Goal: Task Accomplishment & Management: Use online tool/utility

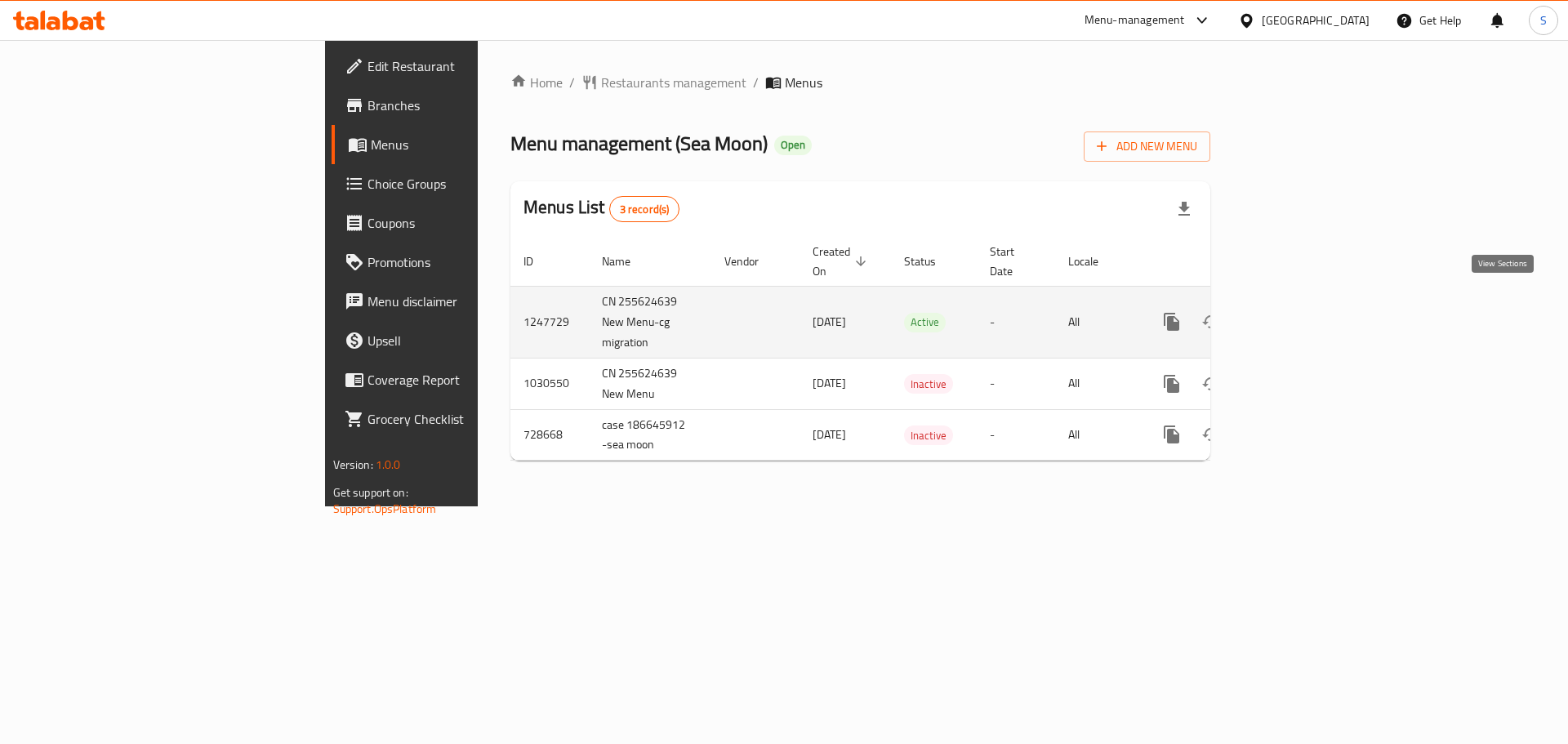
click at [1299, 312] on icon "enhanced table" at bounding box center [1289, 322] width 20 height 20
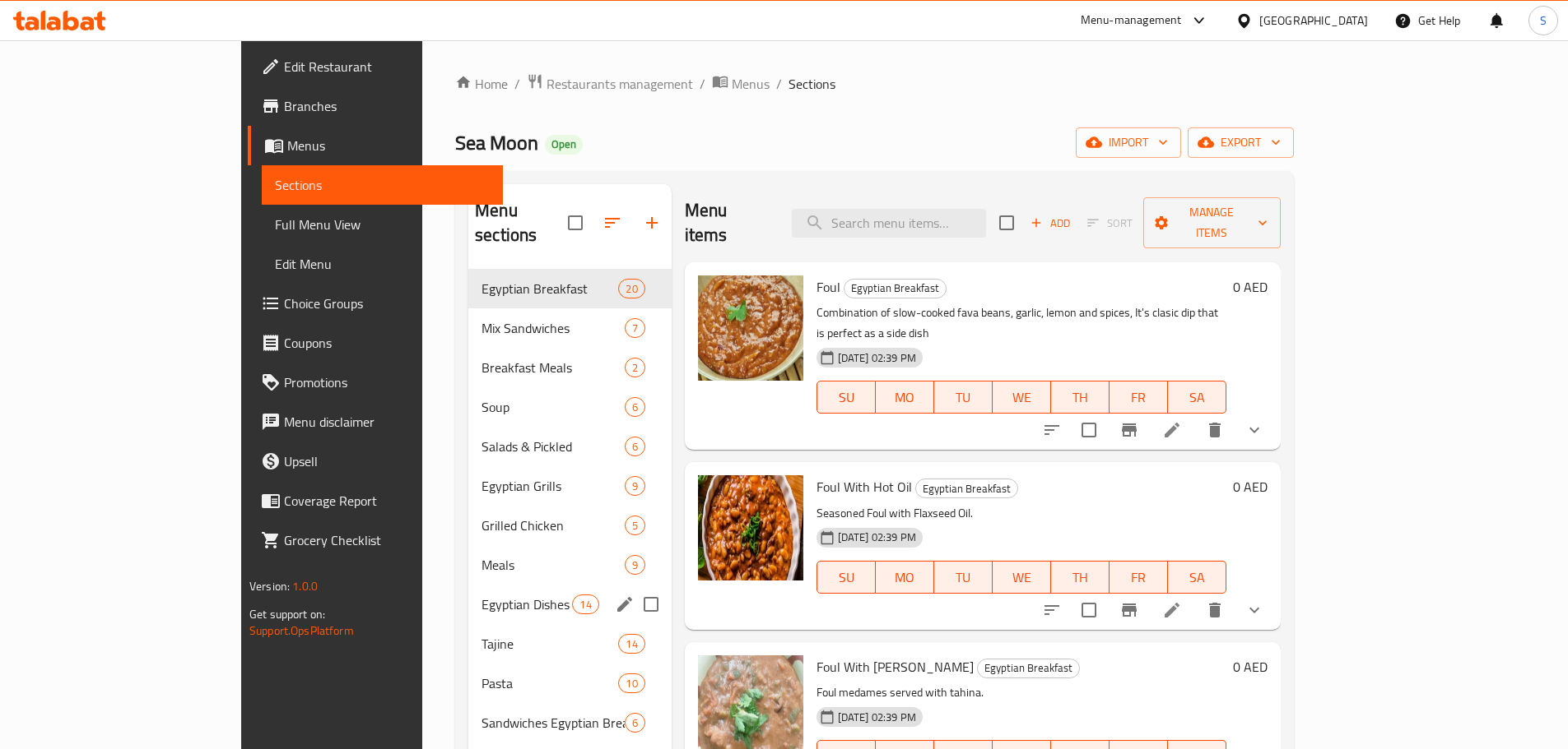
click at [468, 591] on div "Egyptian Dishes 14" at bounding box center [569, 605] width 204 height 40
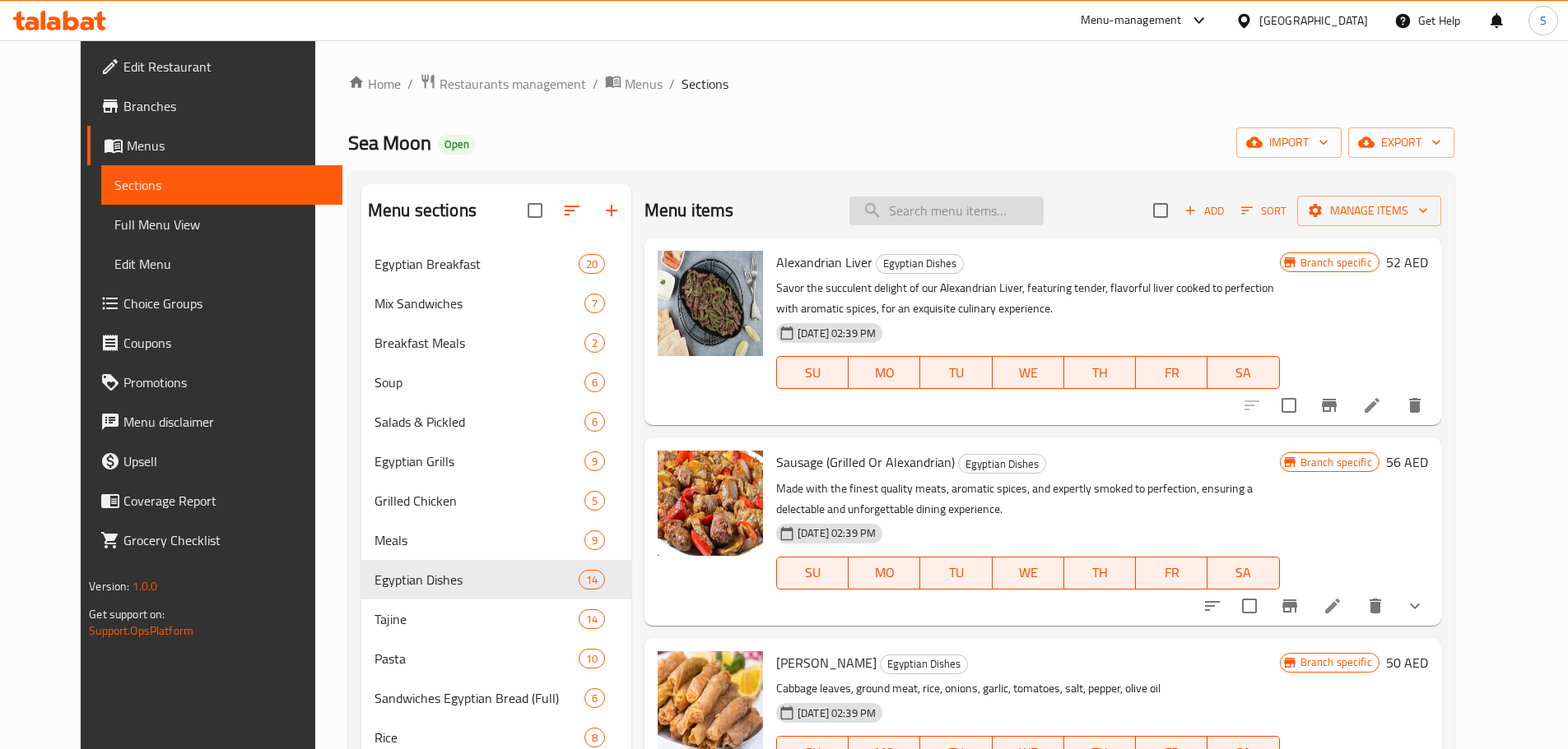
click at [923, 205] on input "search" at bounding box center [946, 211] width 194 height 28
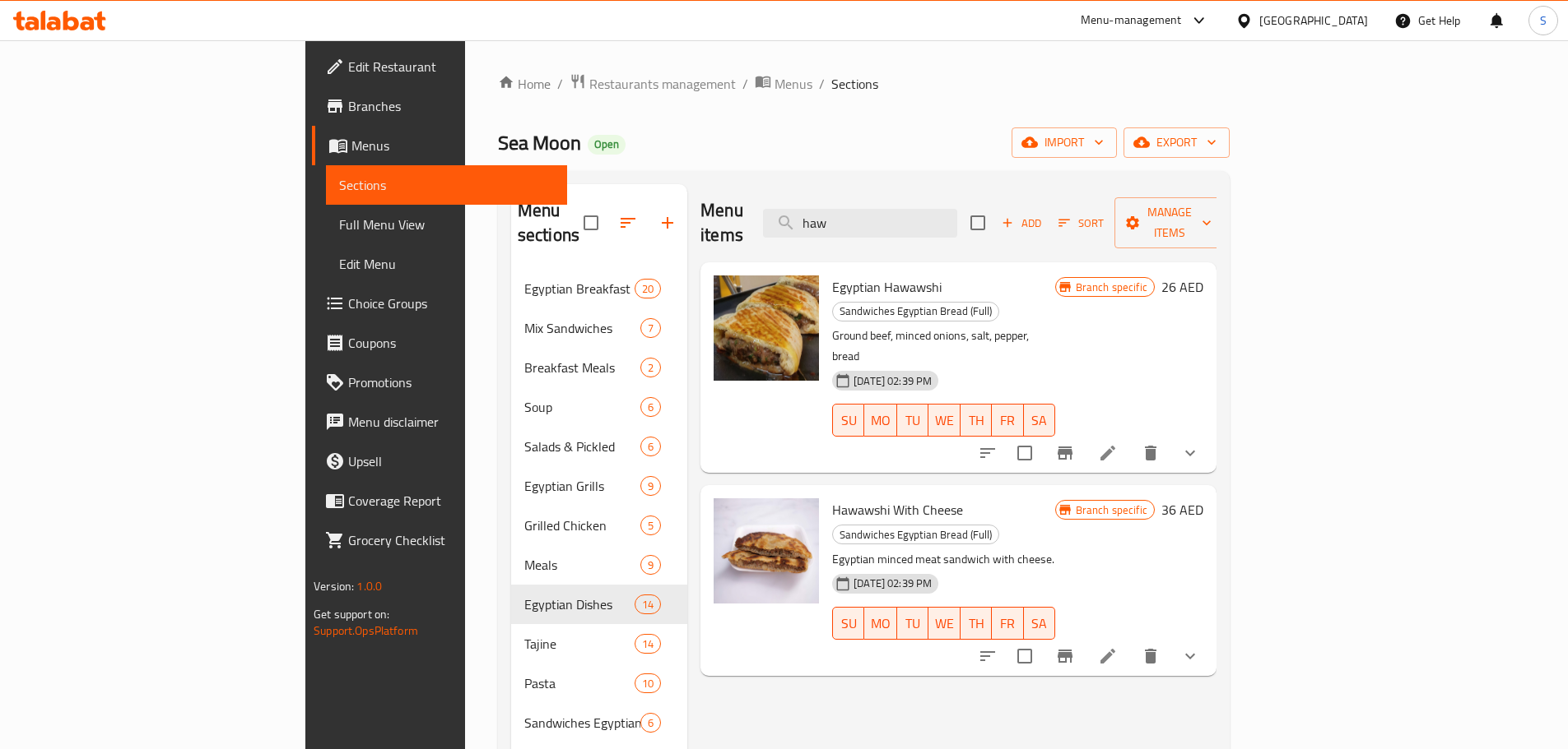
type input "haw"
click at [91, 10] on icon at bounding box center [60, 20] width 93 height 20
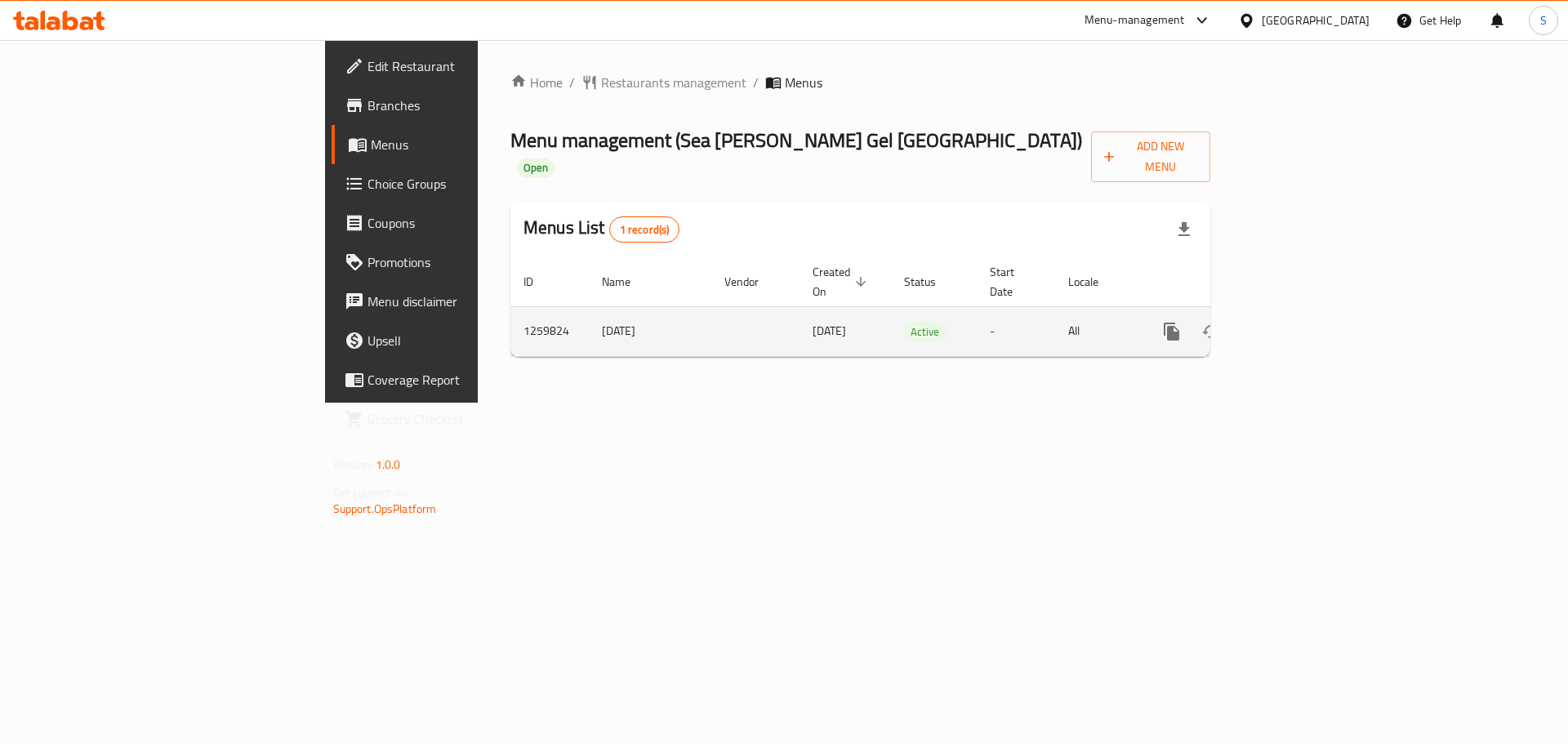
click at [1296, 325] on icon "enhanced table" at bounding box center [1290, 332] width 15 height 15
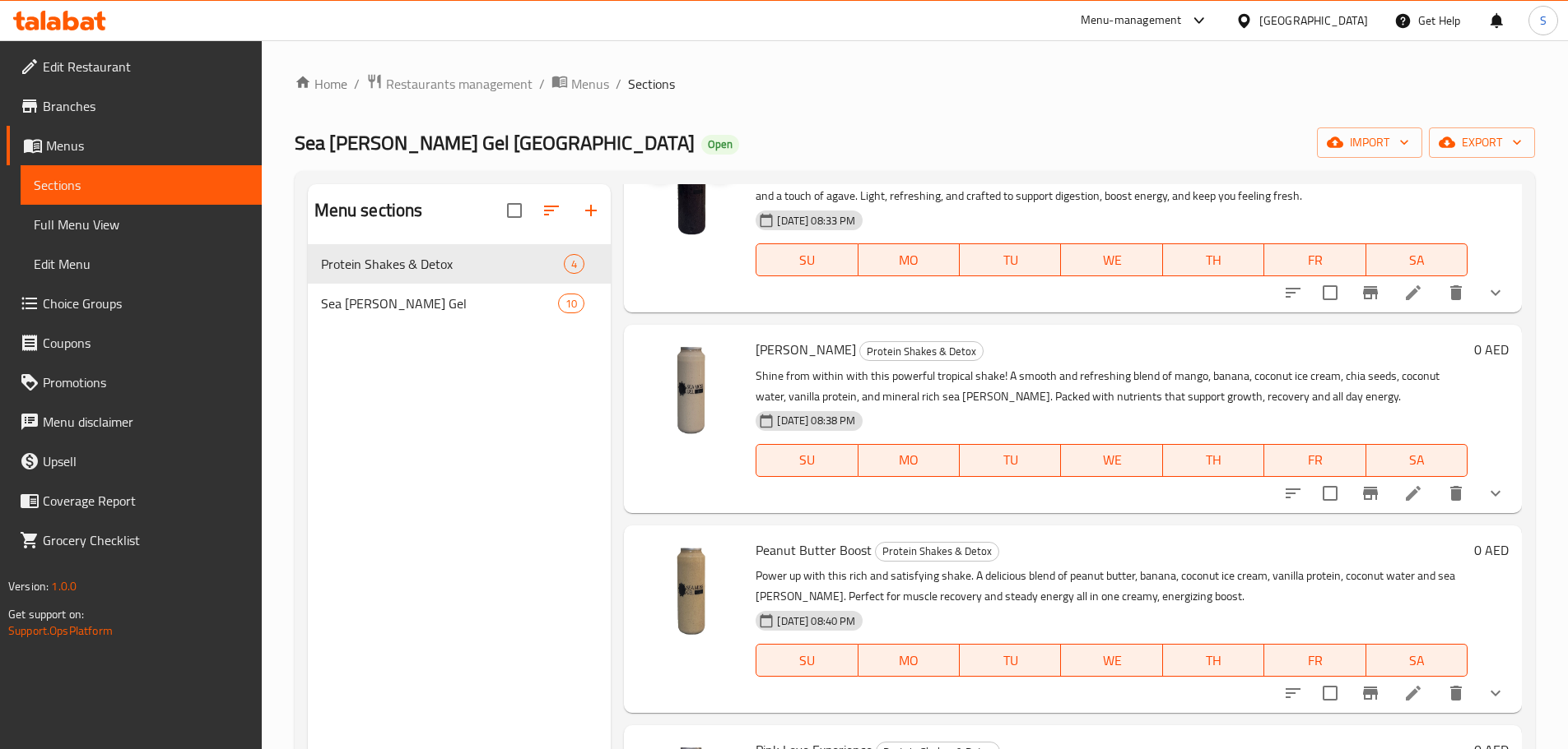
scroll to position [114, 0]
click at [429, 316] on div "Sea Moss Gel 10" at bounding box center [460, 304] width 303 height 40
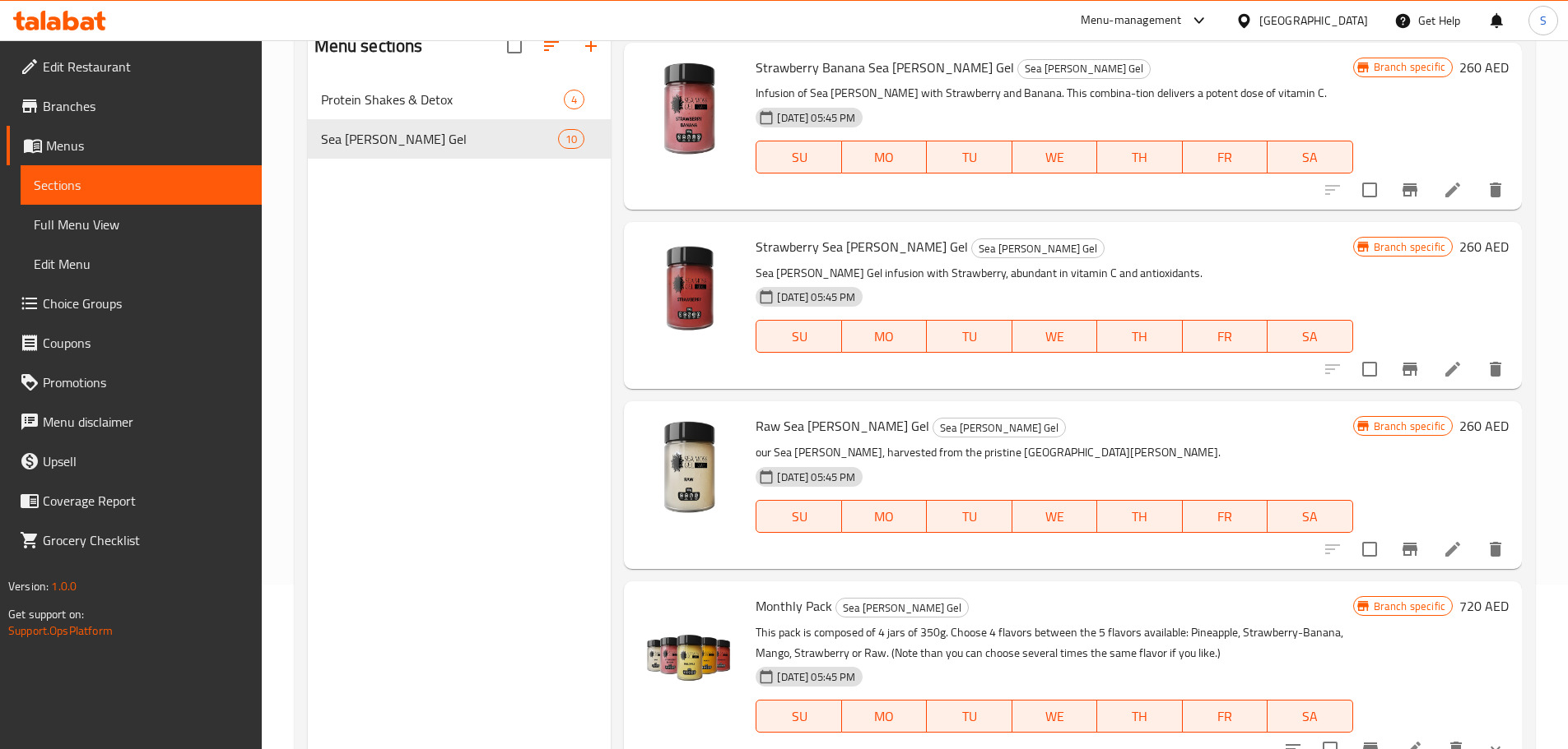
scroll to position [230, 0]
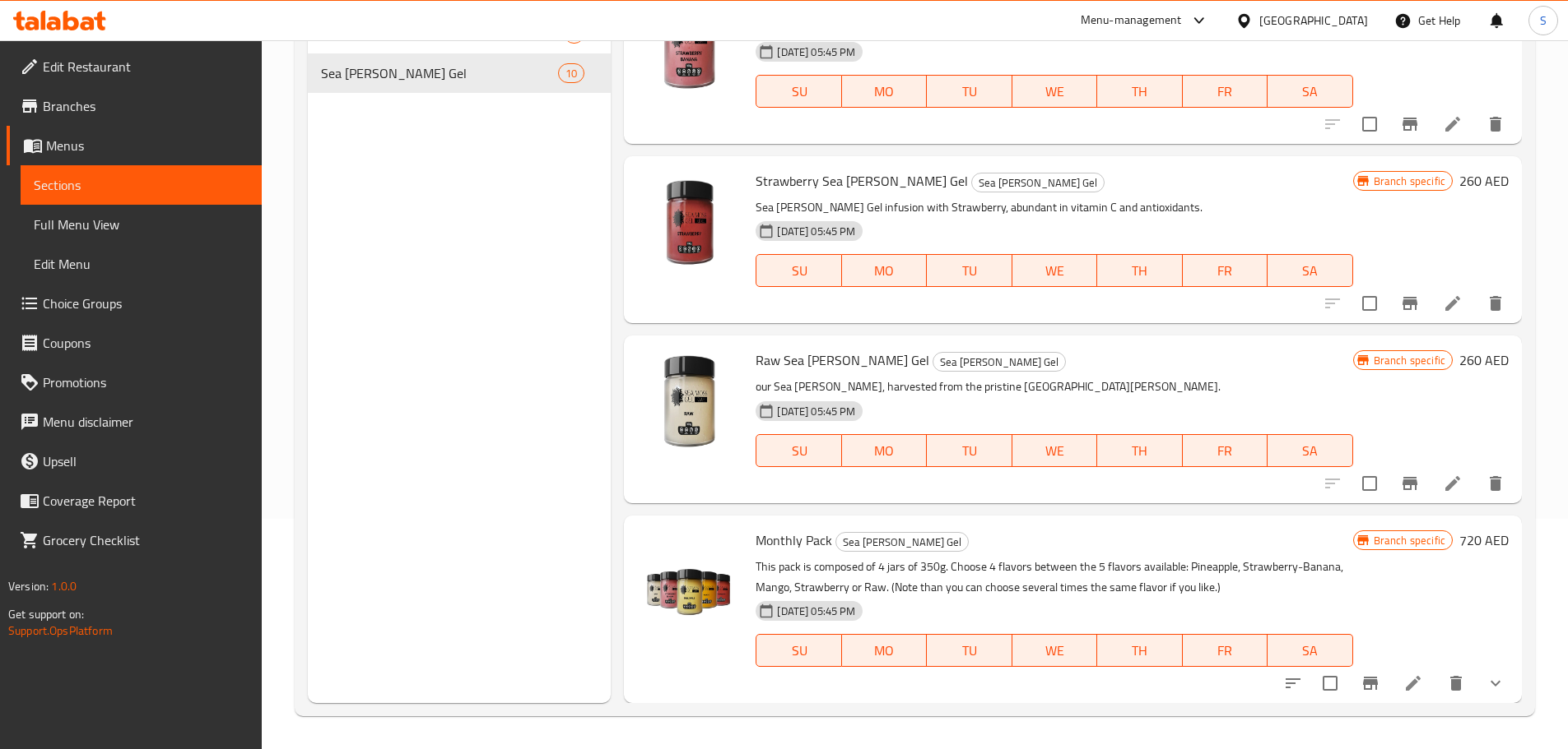
click at [79, 22] on icon at bounding box center [60, 20] width 93 height 20
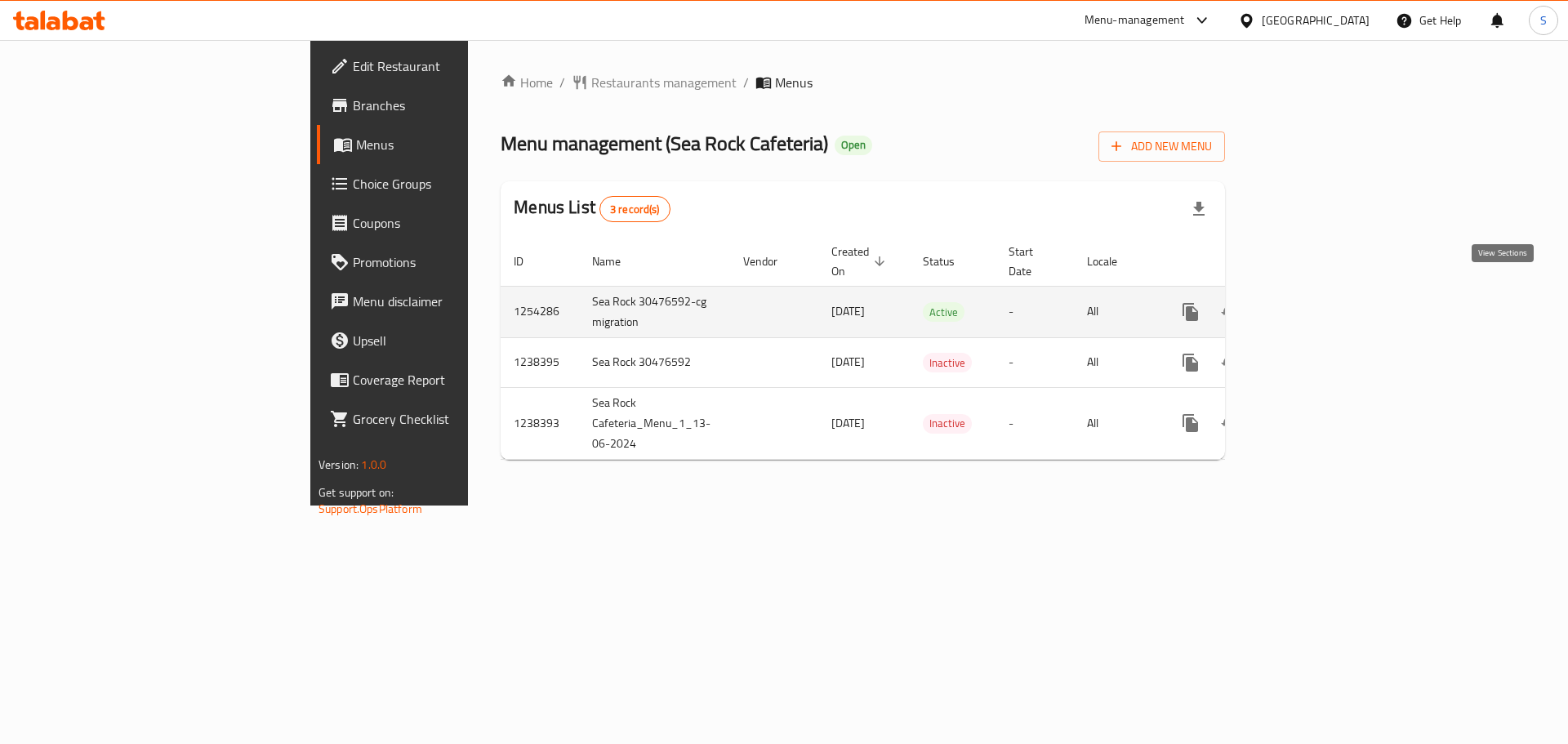
click at [1315, 305] on icon "enhanced table" at bounding box center [1309, 312] width 15 height 15
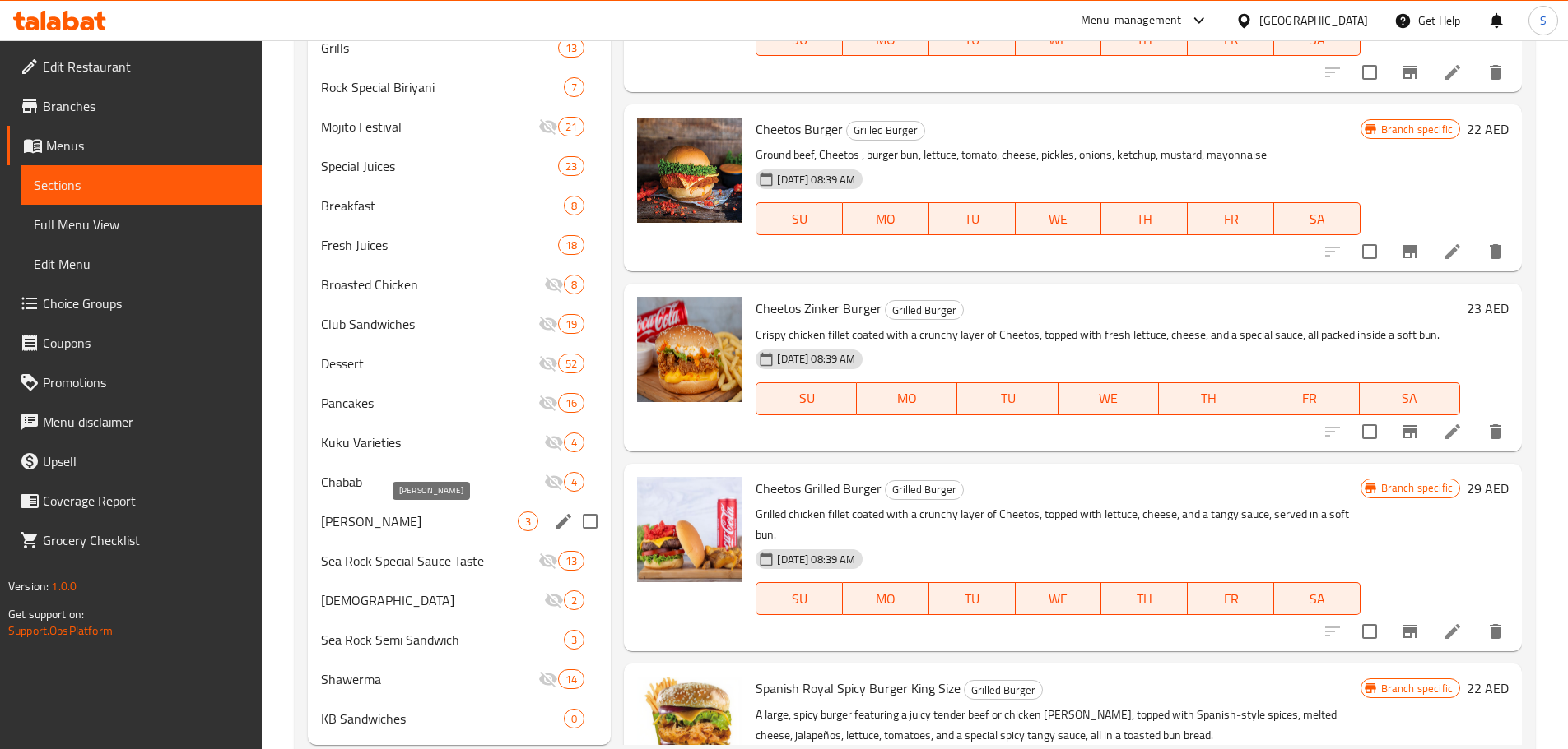
scroll to position [808, 0]
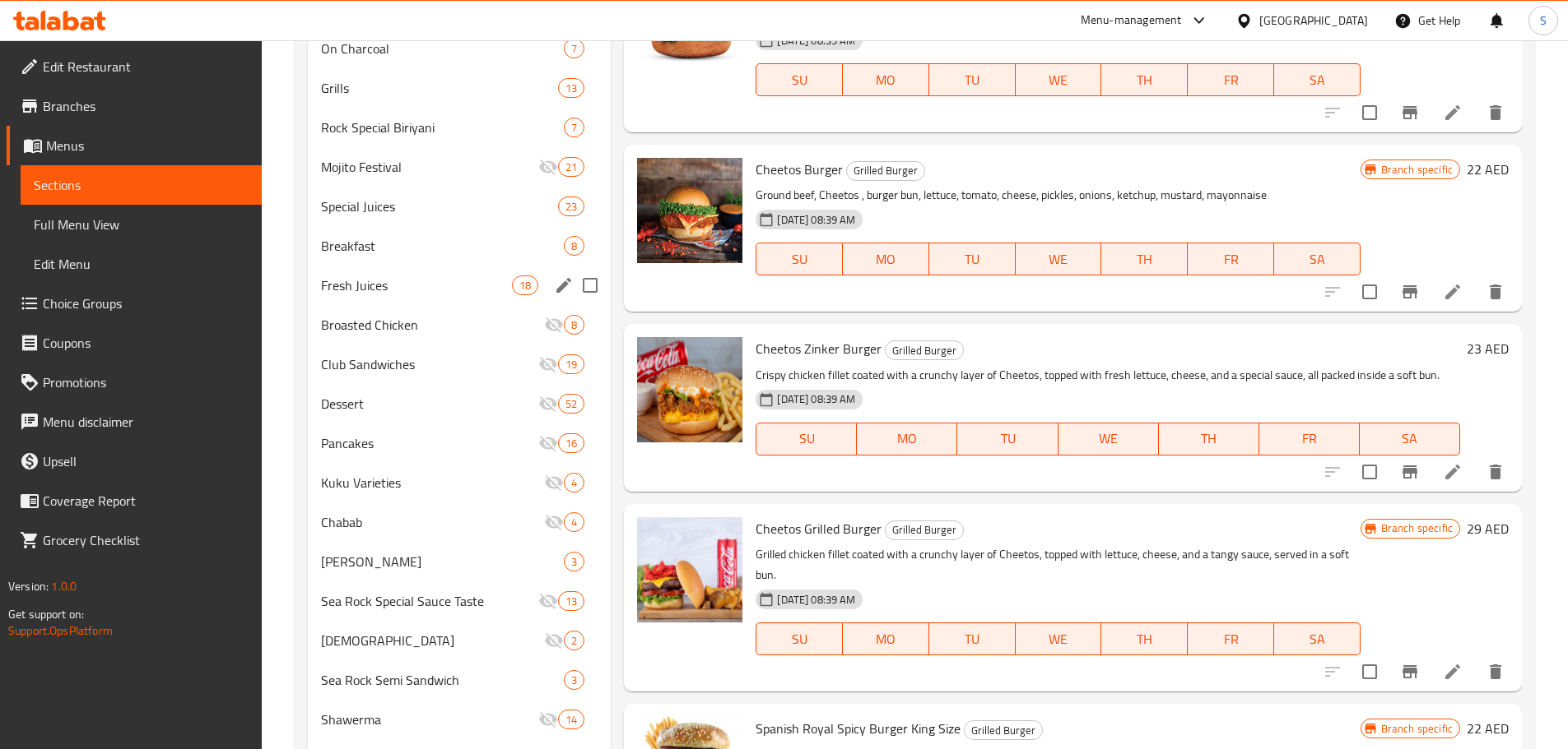
click at [367, 274] on div "Fresh Juices 18" at bounding box center [460, 286] width 303 height 40
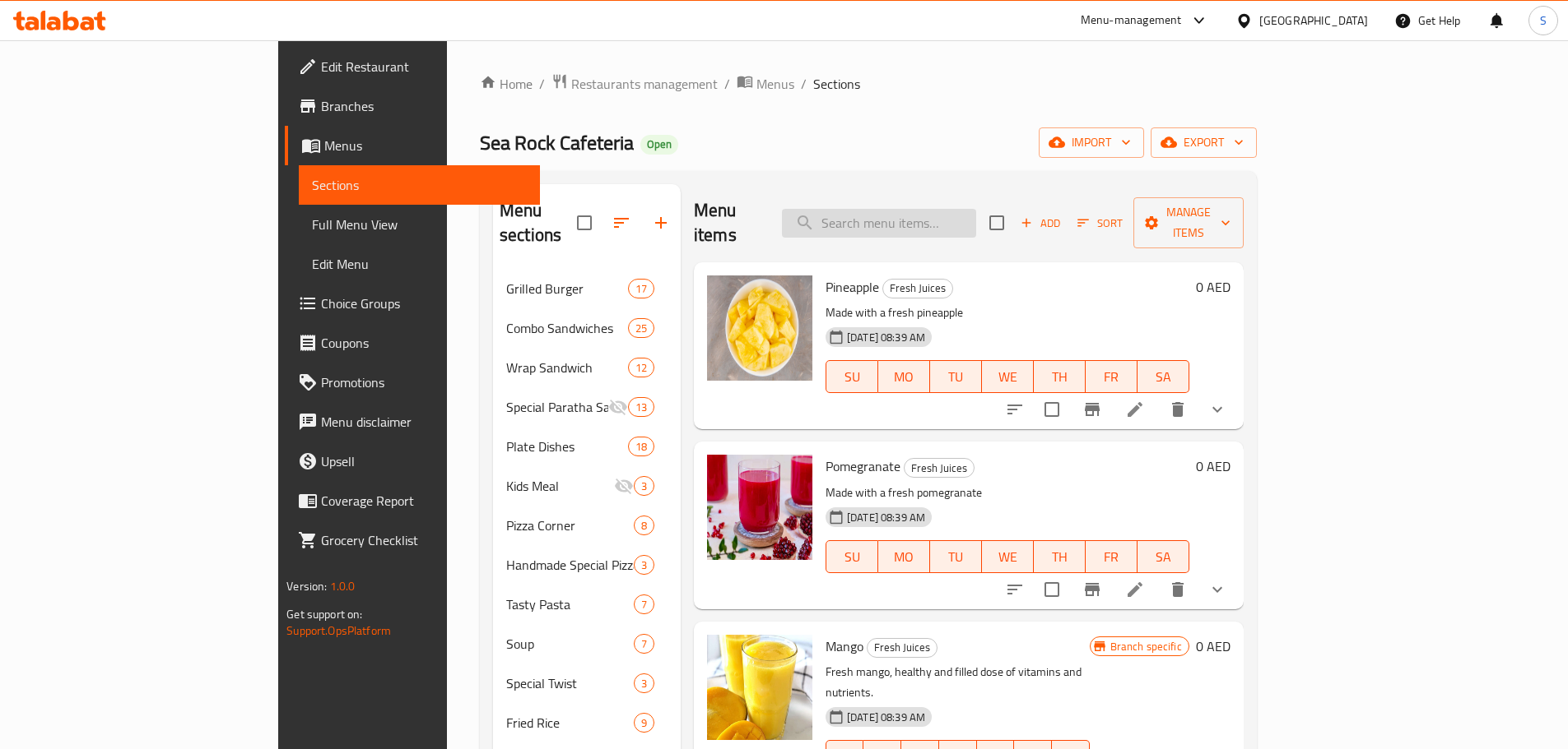
click at [948, 216] on input "search" at bounding box center [878, 223] width 194 height 28
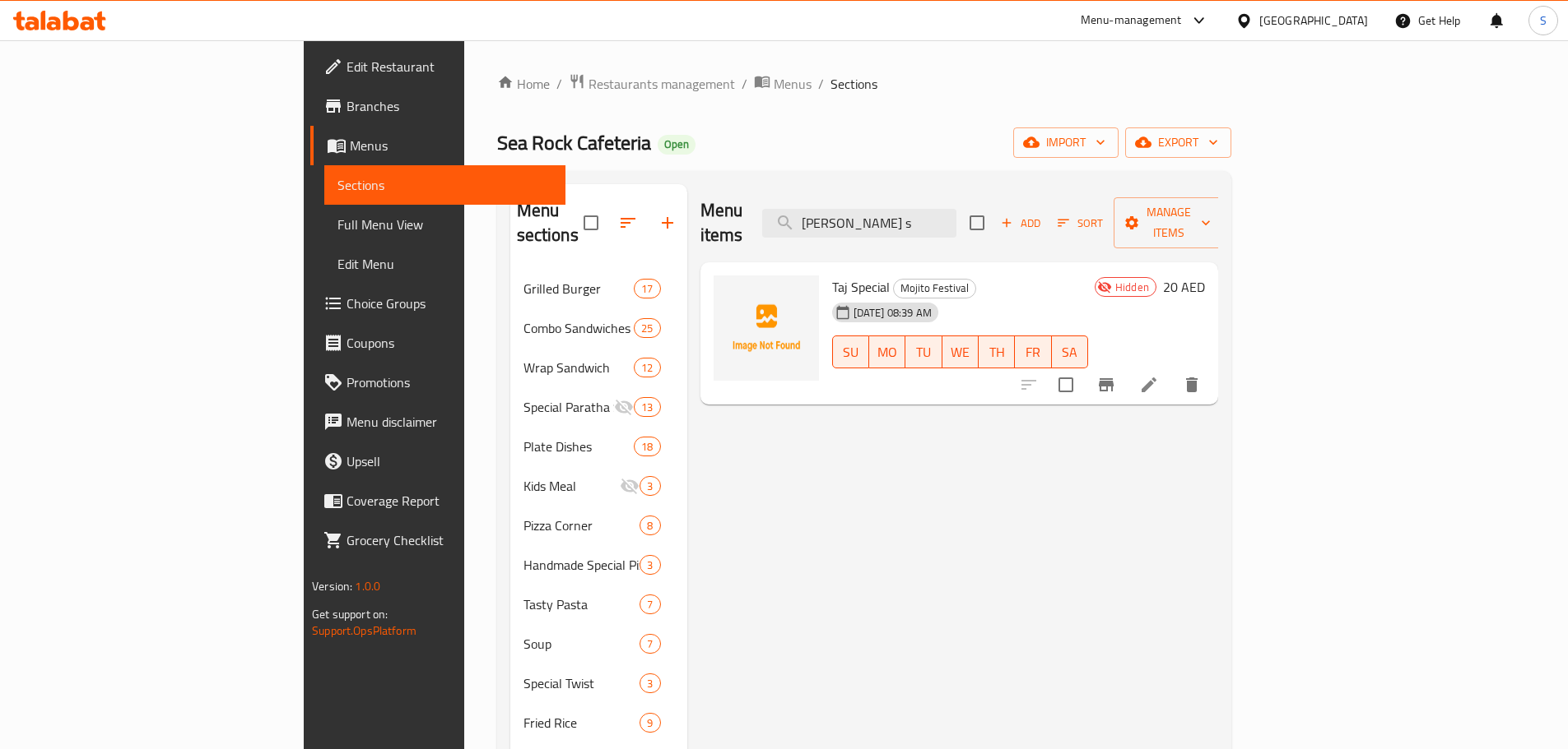
type input "Taj s"
click at [93, 28] on icon at bounding box center [87, 23] width 14 height 14
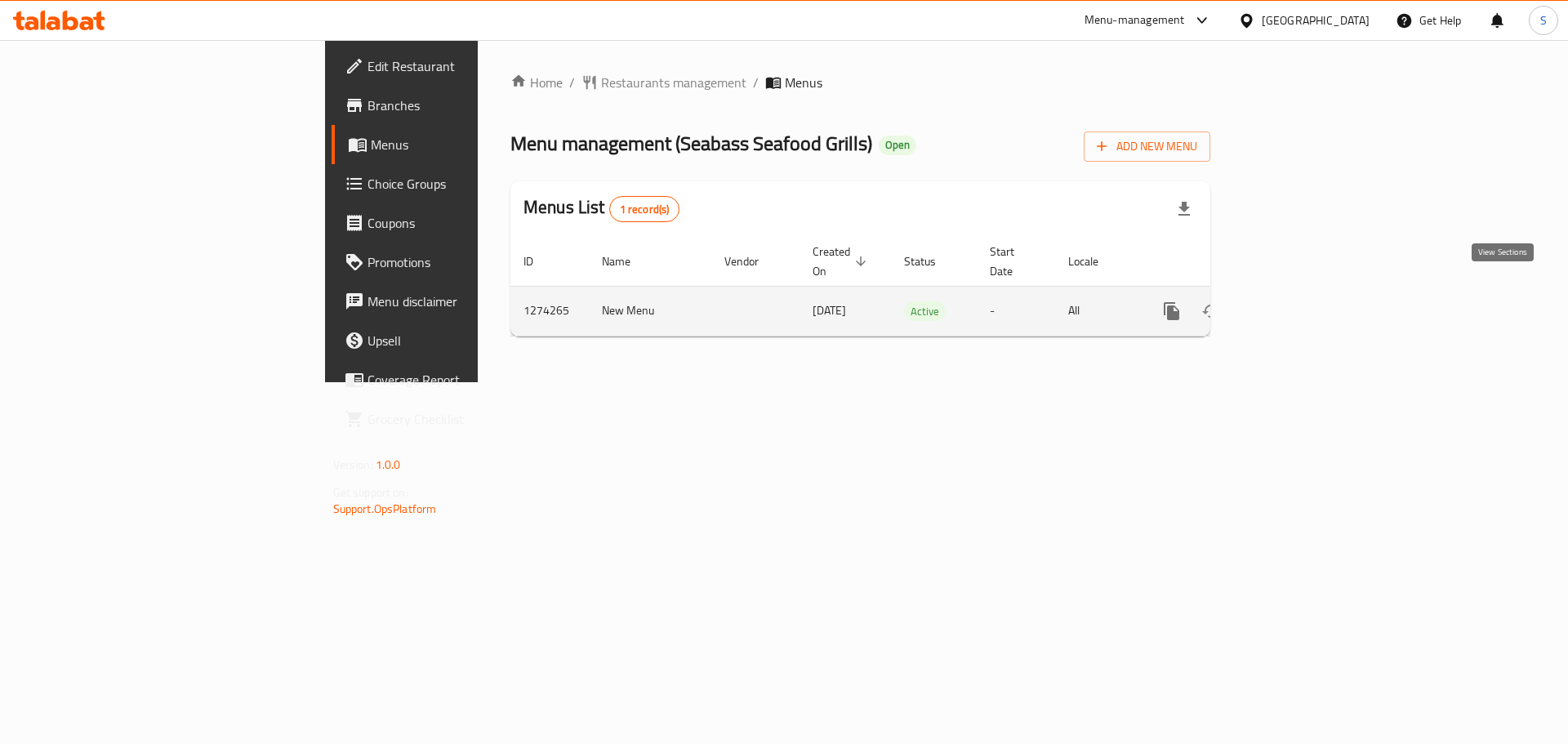
click at [1296, 304] on icon "enhanced table" at bounding box center [1290, 311] width 15 height 15
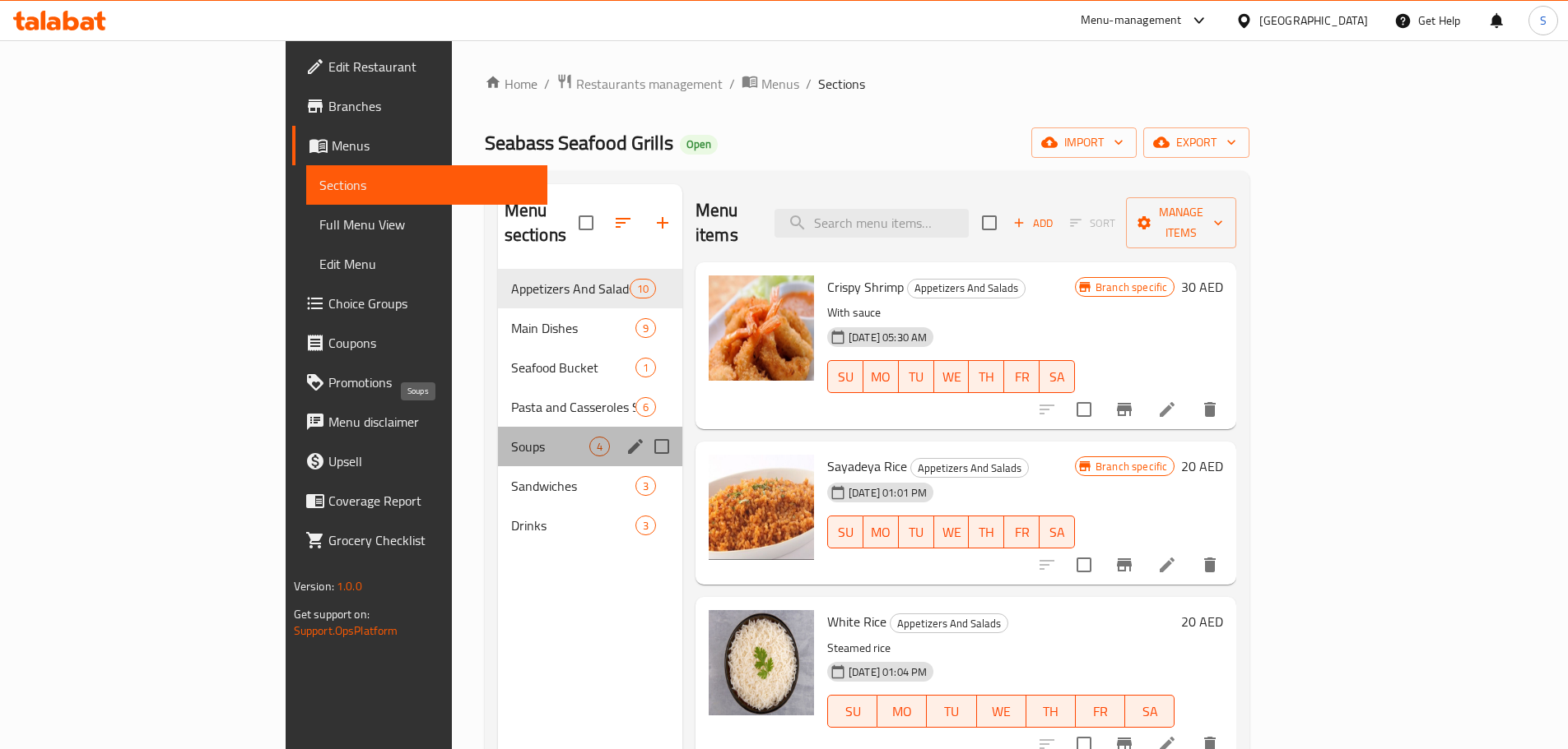
click at [511, 437] on span "Soups" at bounding box center [550, 446] width 79 height 20
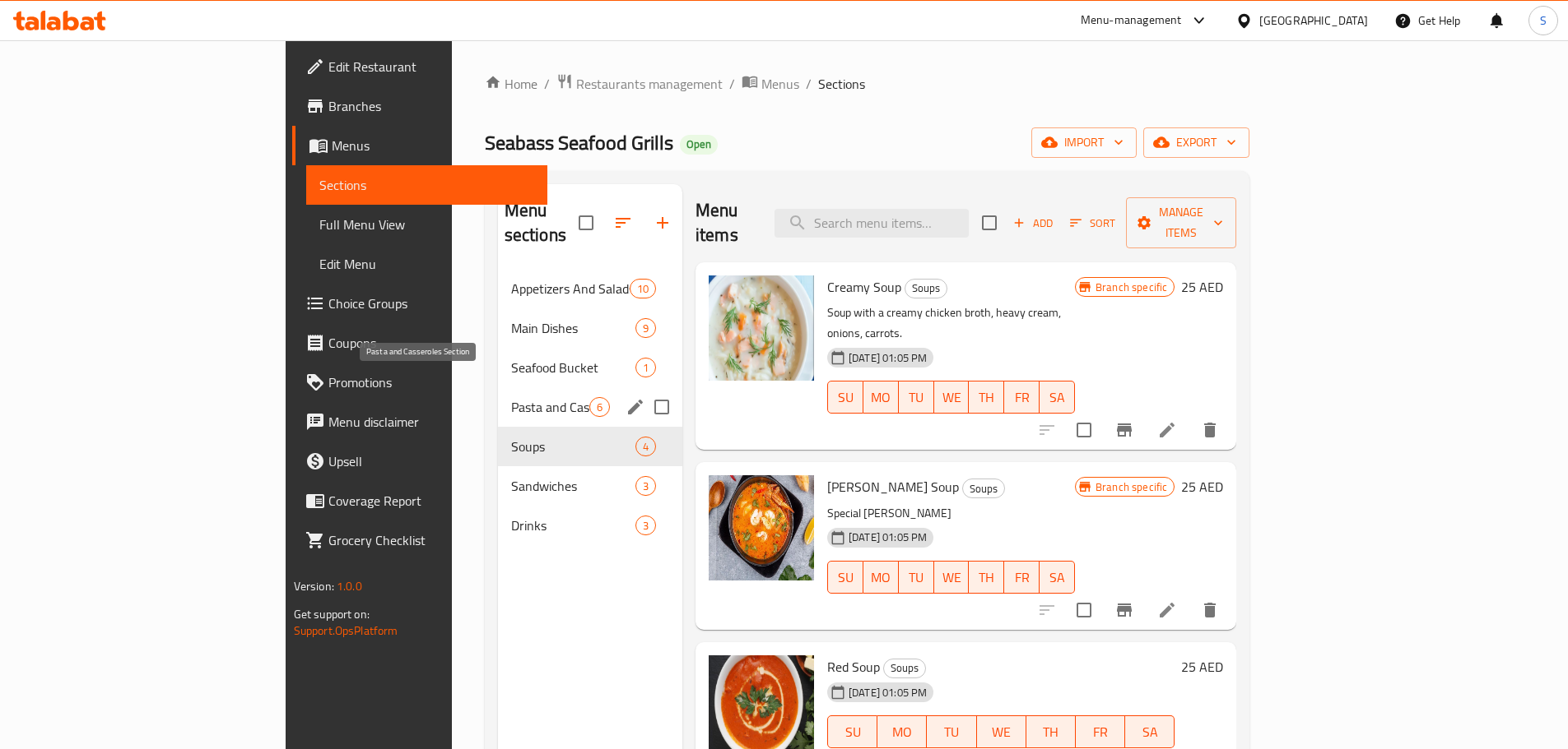
click at [511, 398] on span "Pasta and Casseroles Section" at bounding box center [550, 407] width 79 height 20
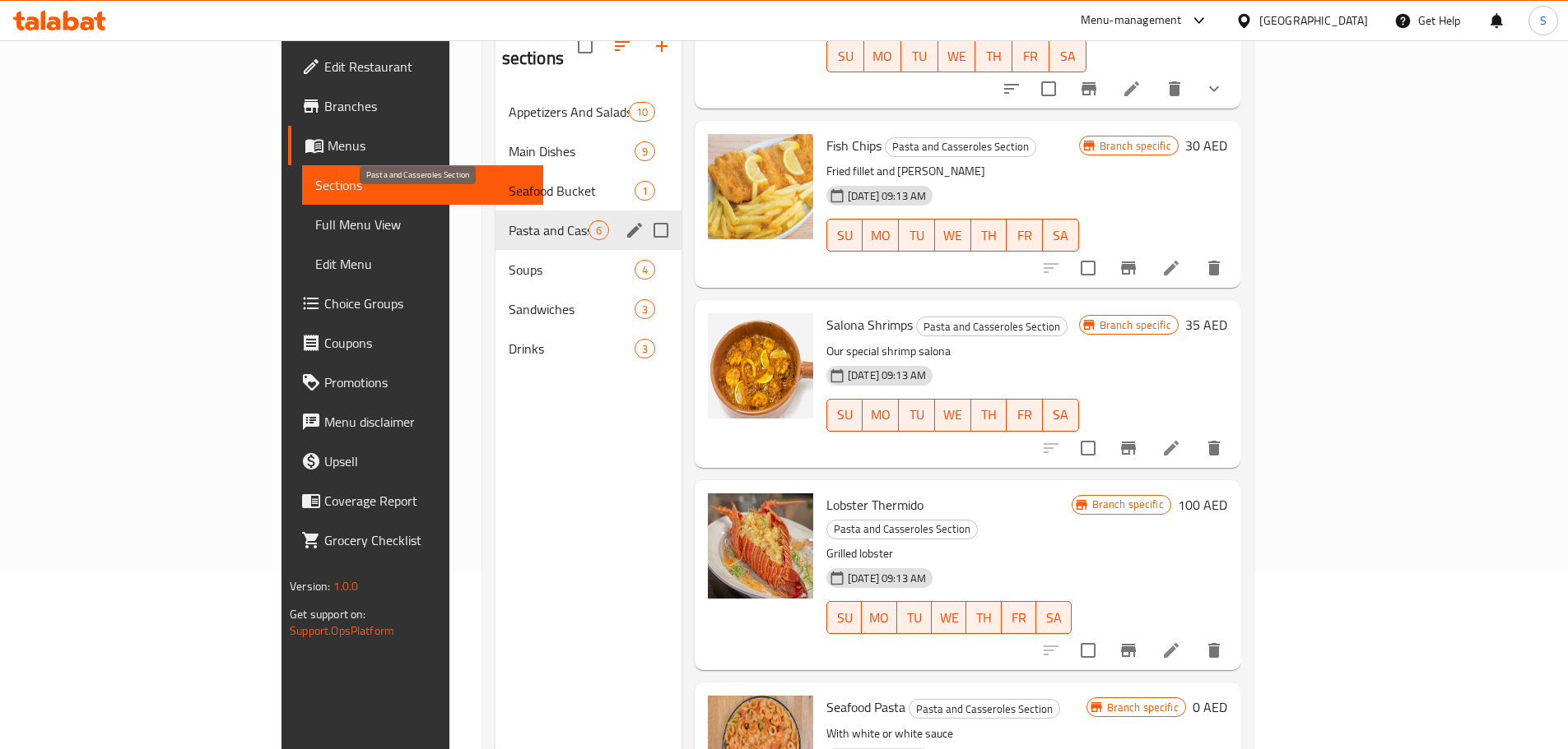
scroll to position [148, 0]
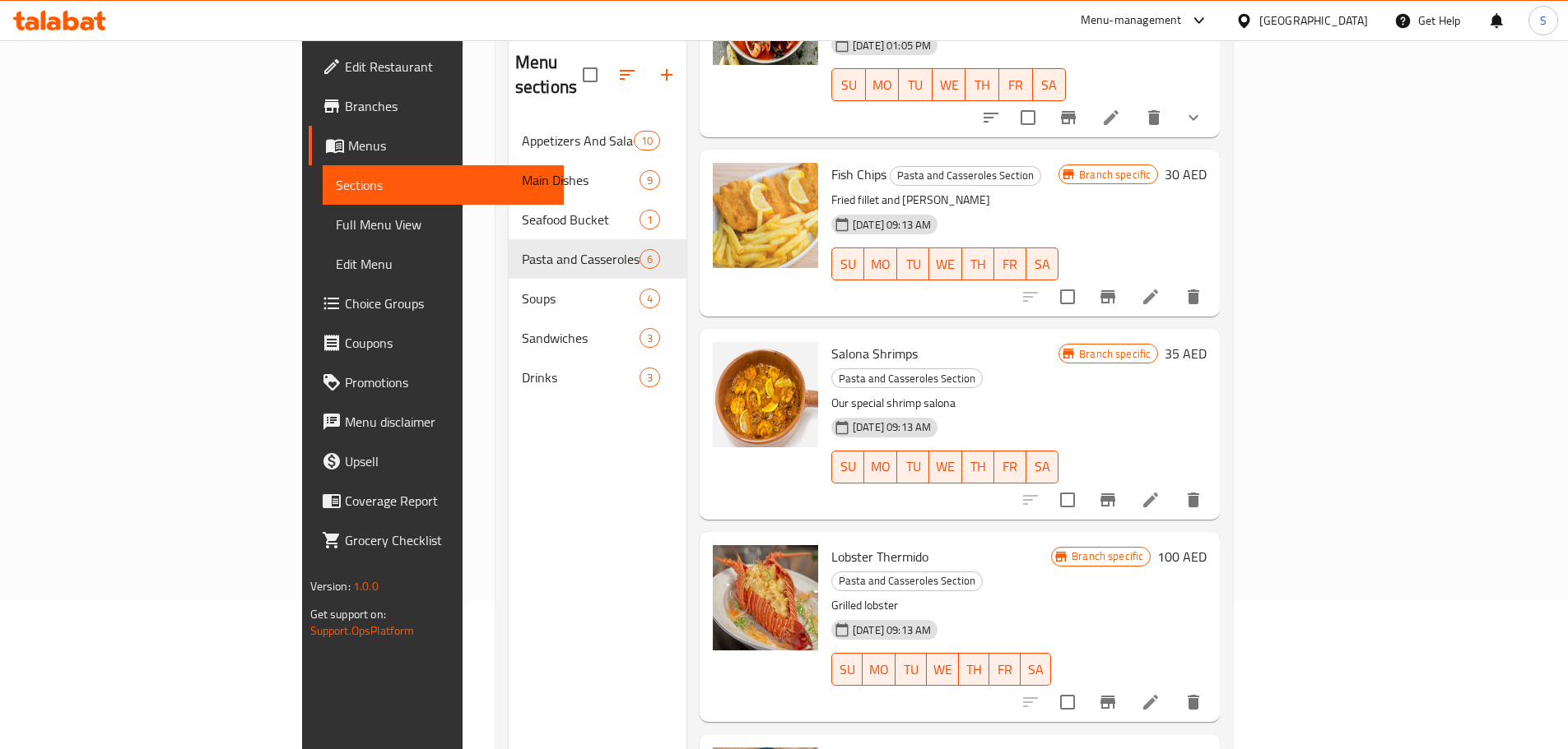
click at [38, 21] on icon at bounding box center [31, 23] width 14 height 14
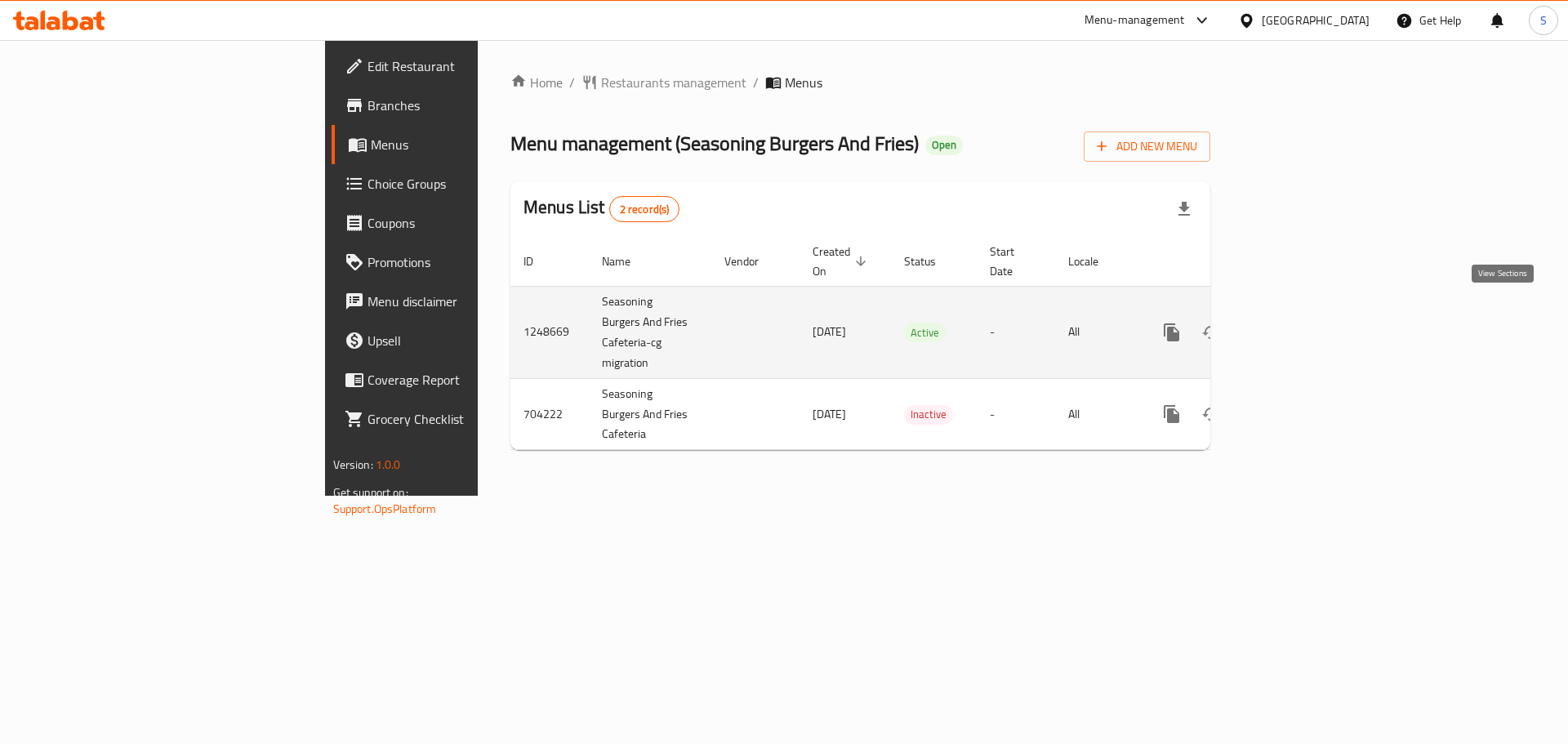
click at [1296, 325] on icon "enhanced table" at bounding box center [1290, 333] width 15 height 15
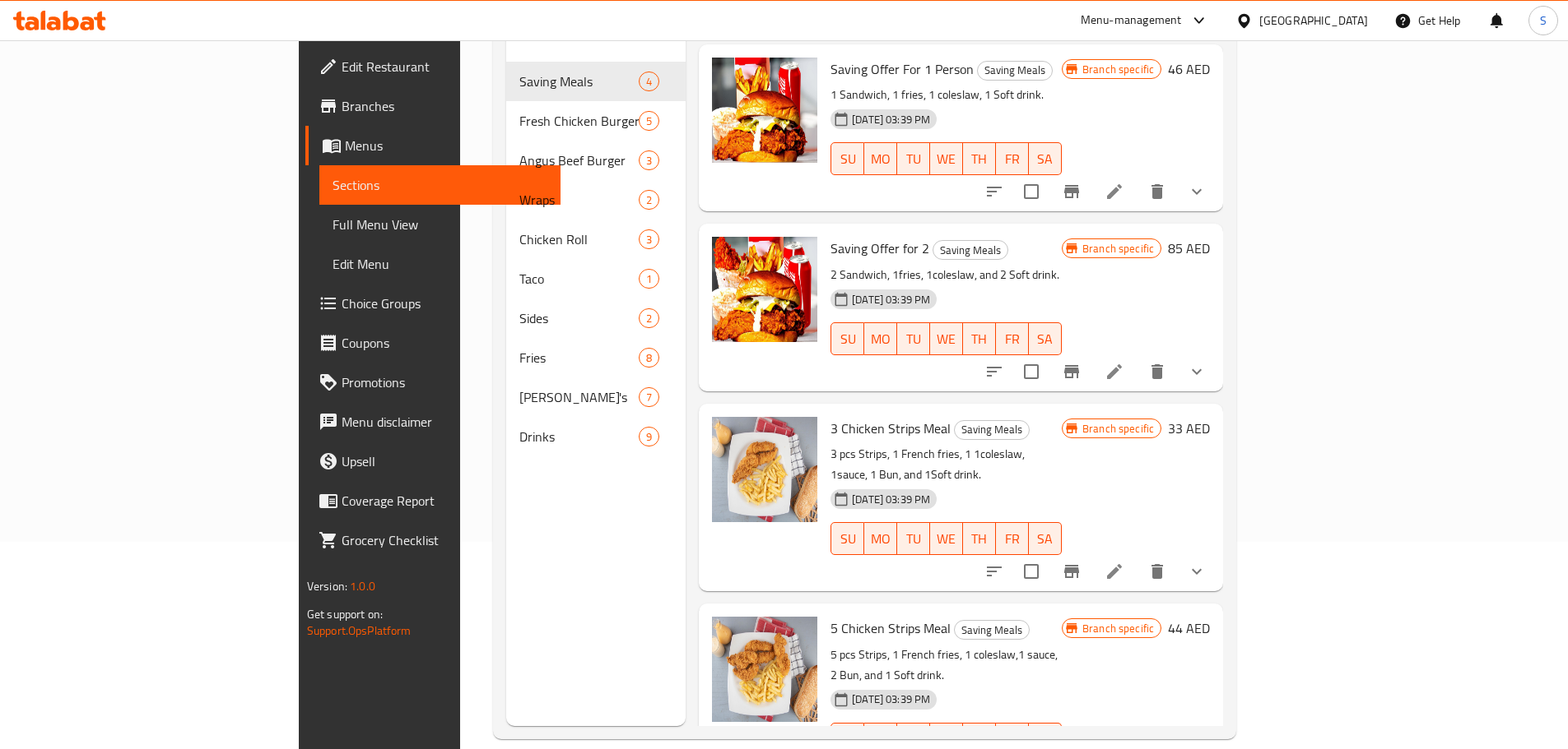
scroll to position [230, 0]
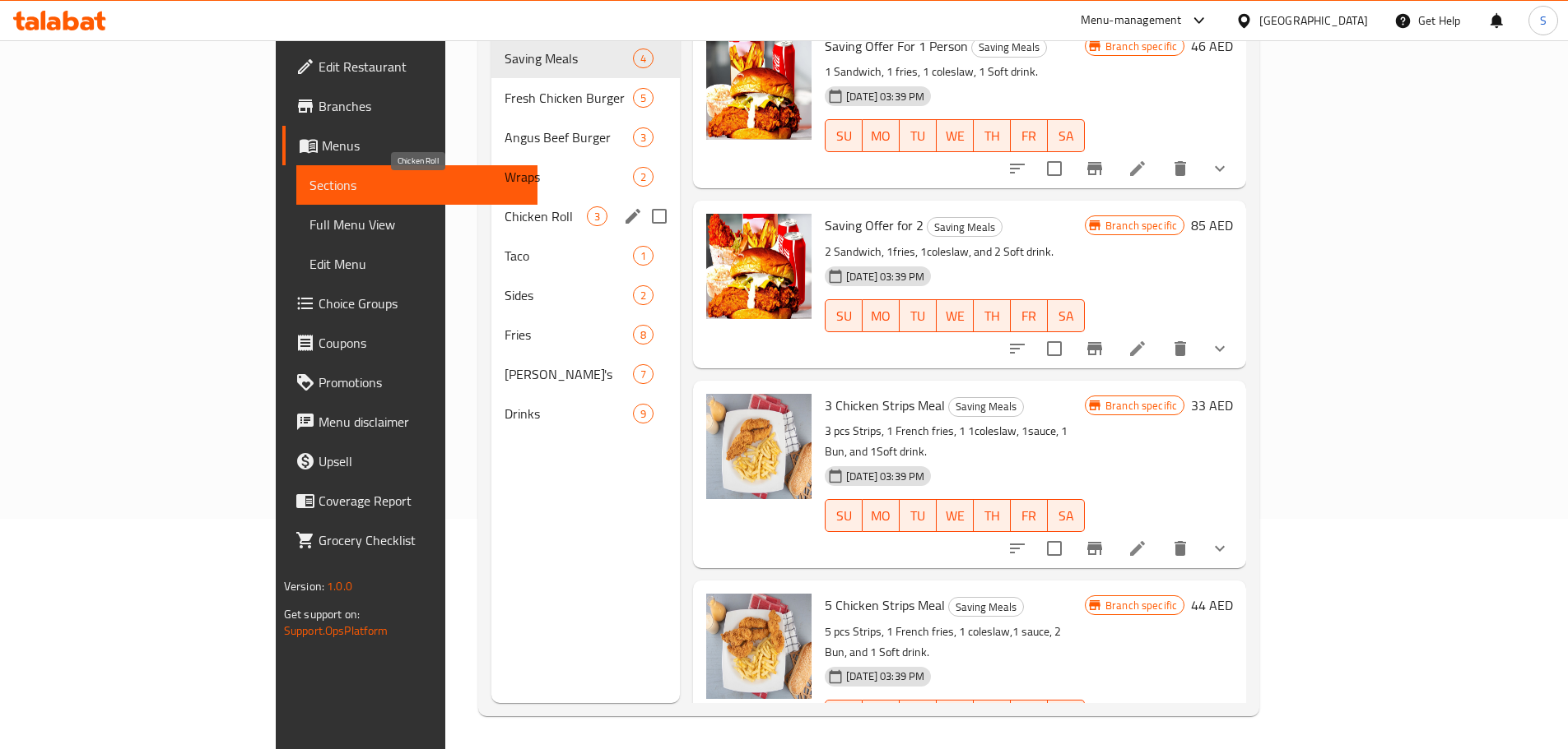
click at [504, 206] on span "Chicken Roll" at bounding box center [545, 216] width 82 height 20
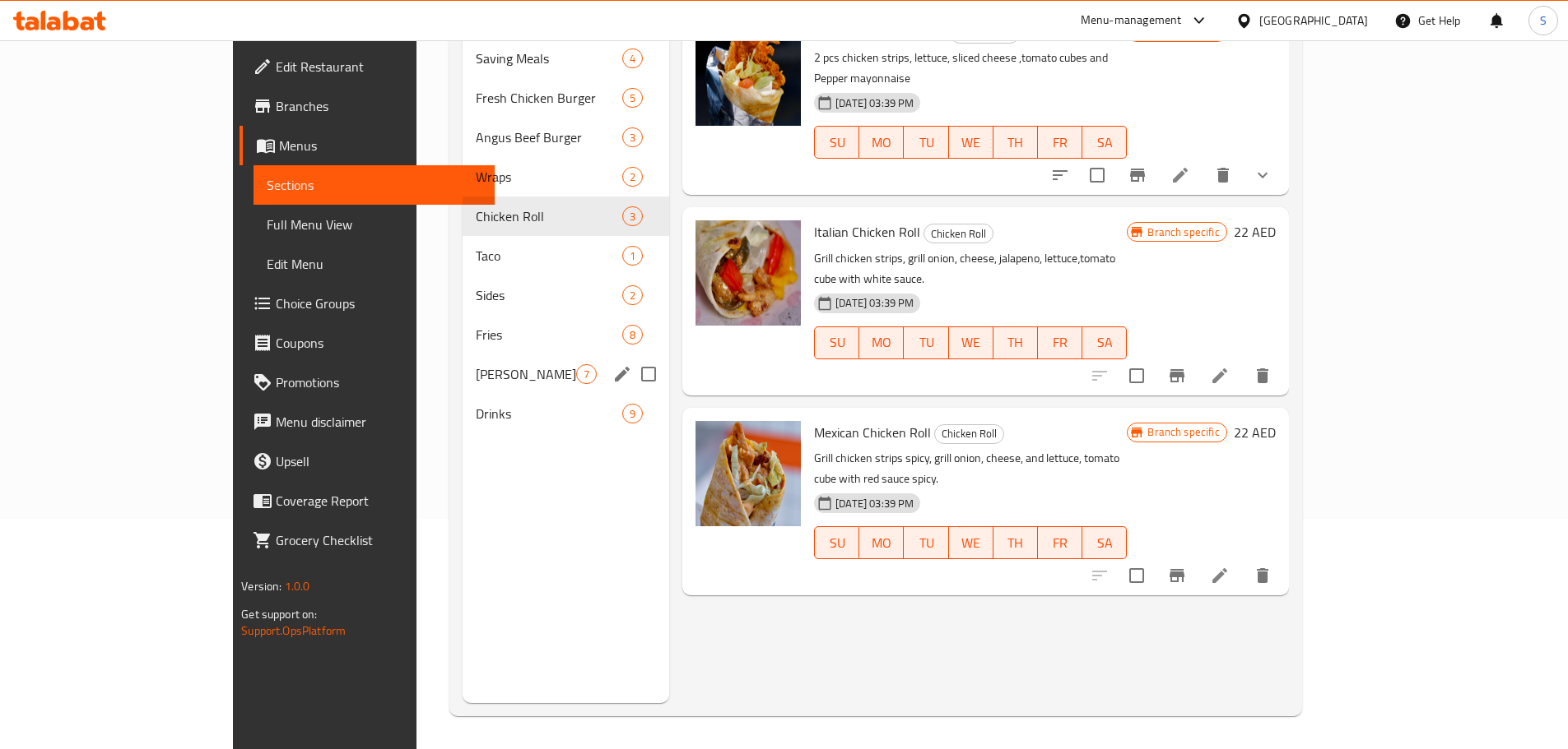
click at [462, 354] on div "Addon's 7" at bounding box center [566, 374] width 207 height 40
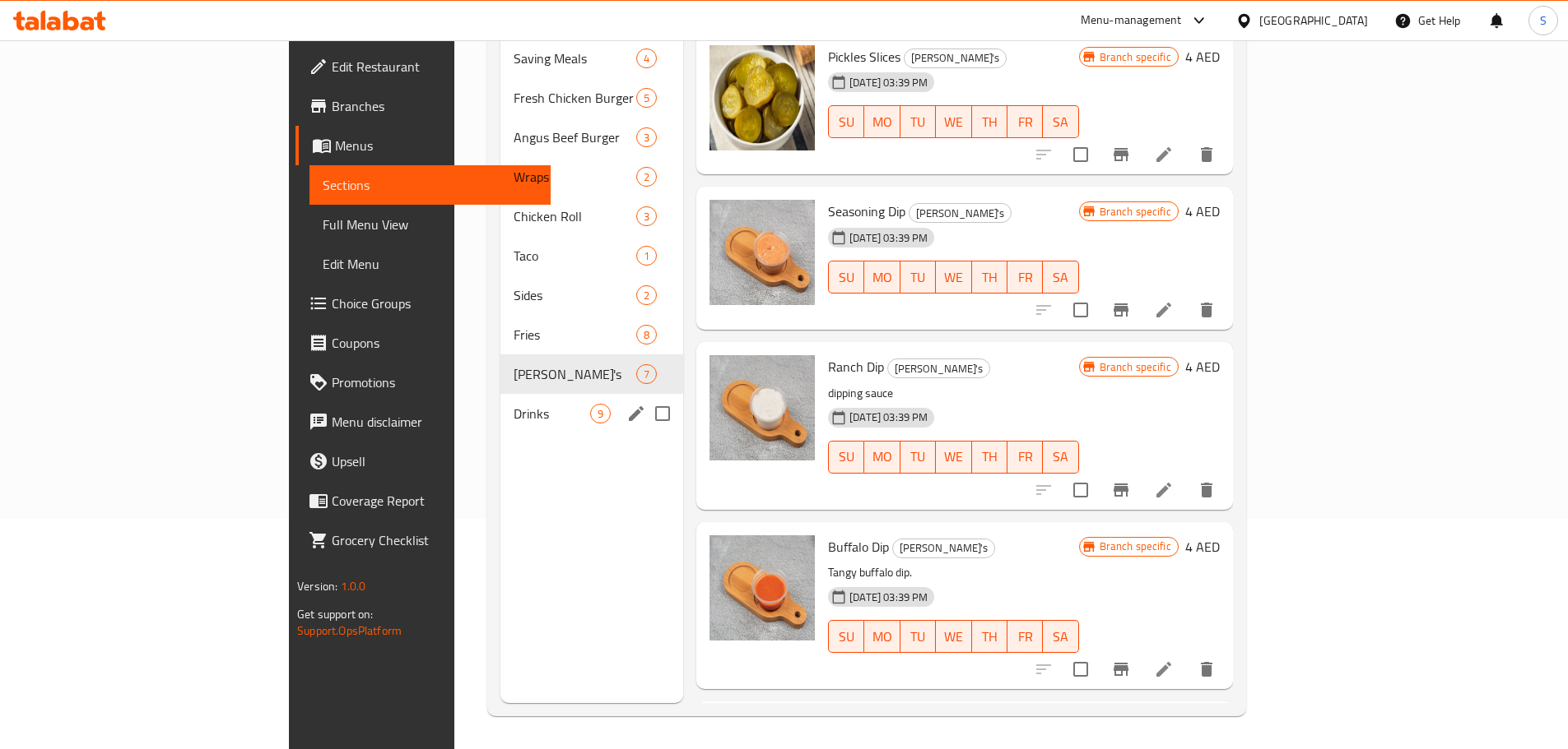
click at [514, 403] on span "Drinks" at bounding box center [551, 413] width 77 height 20
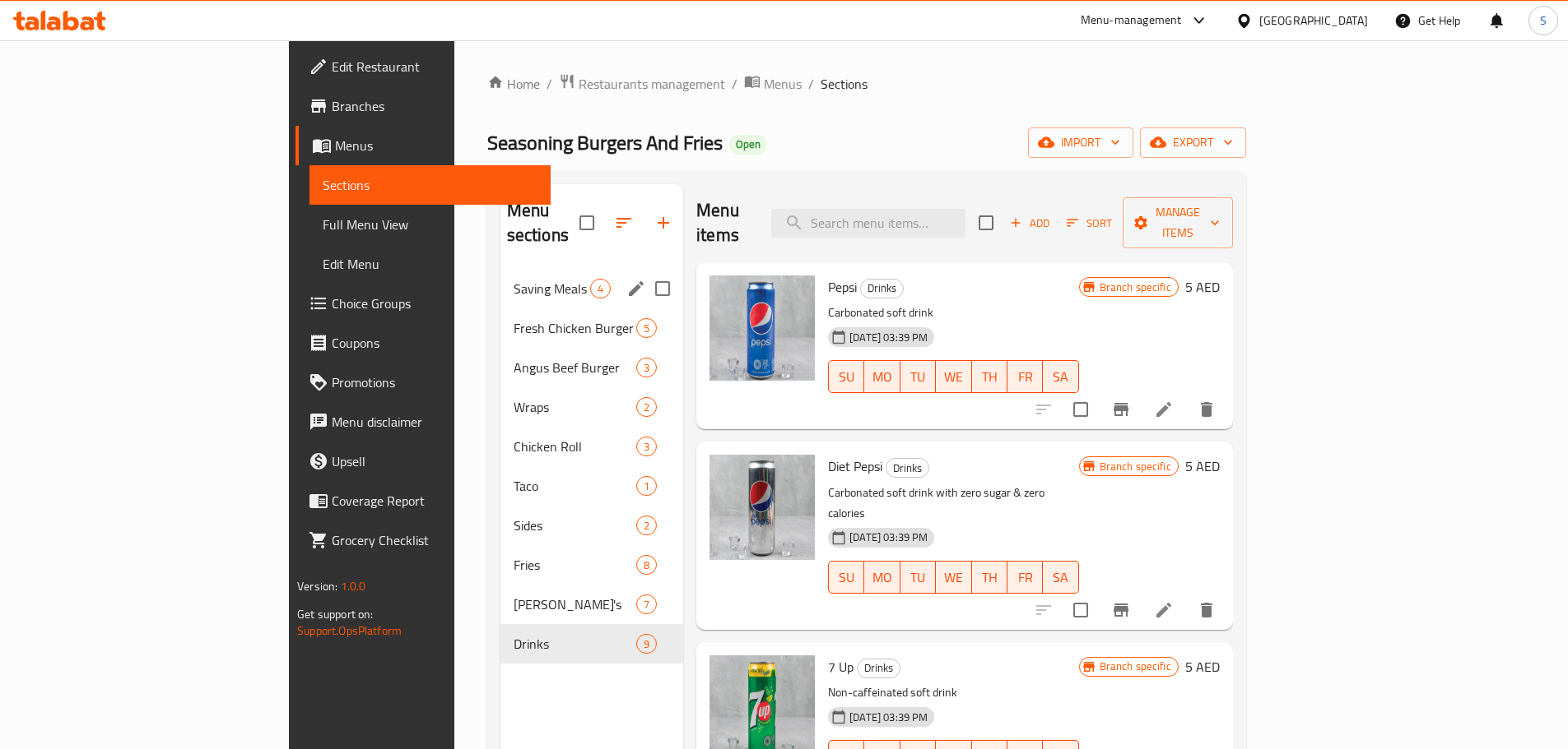
click at [514, 278] on span "Saving Meals" at bounding box center [551, 288] width 77 height 20
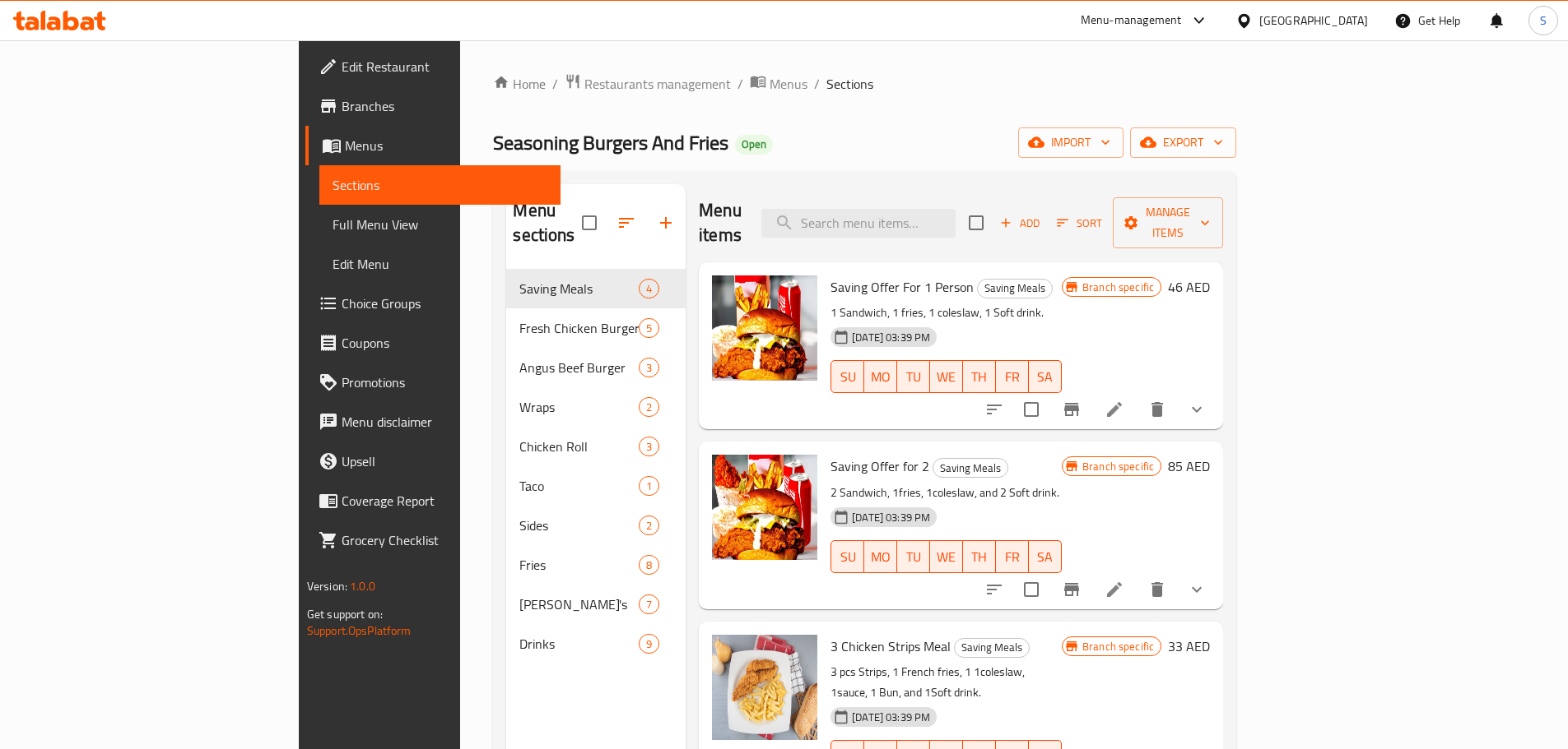
click at [90, 25] on icon at bounding box center [87, 23] width 14 height 14
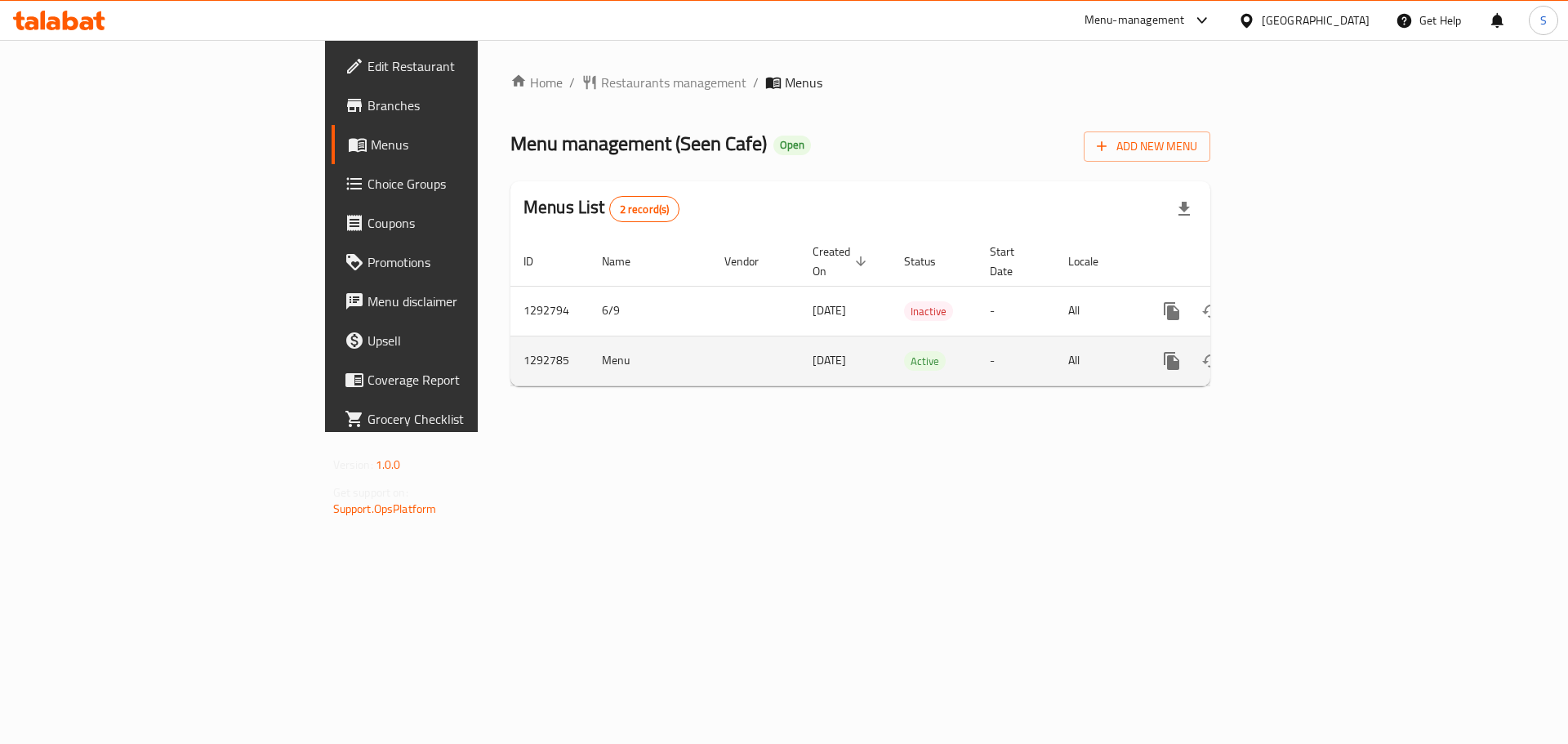
click at [1299, 351] on icon "enhanced table" at bounding box center [1289, 360] width 20 height 20
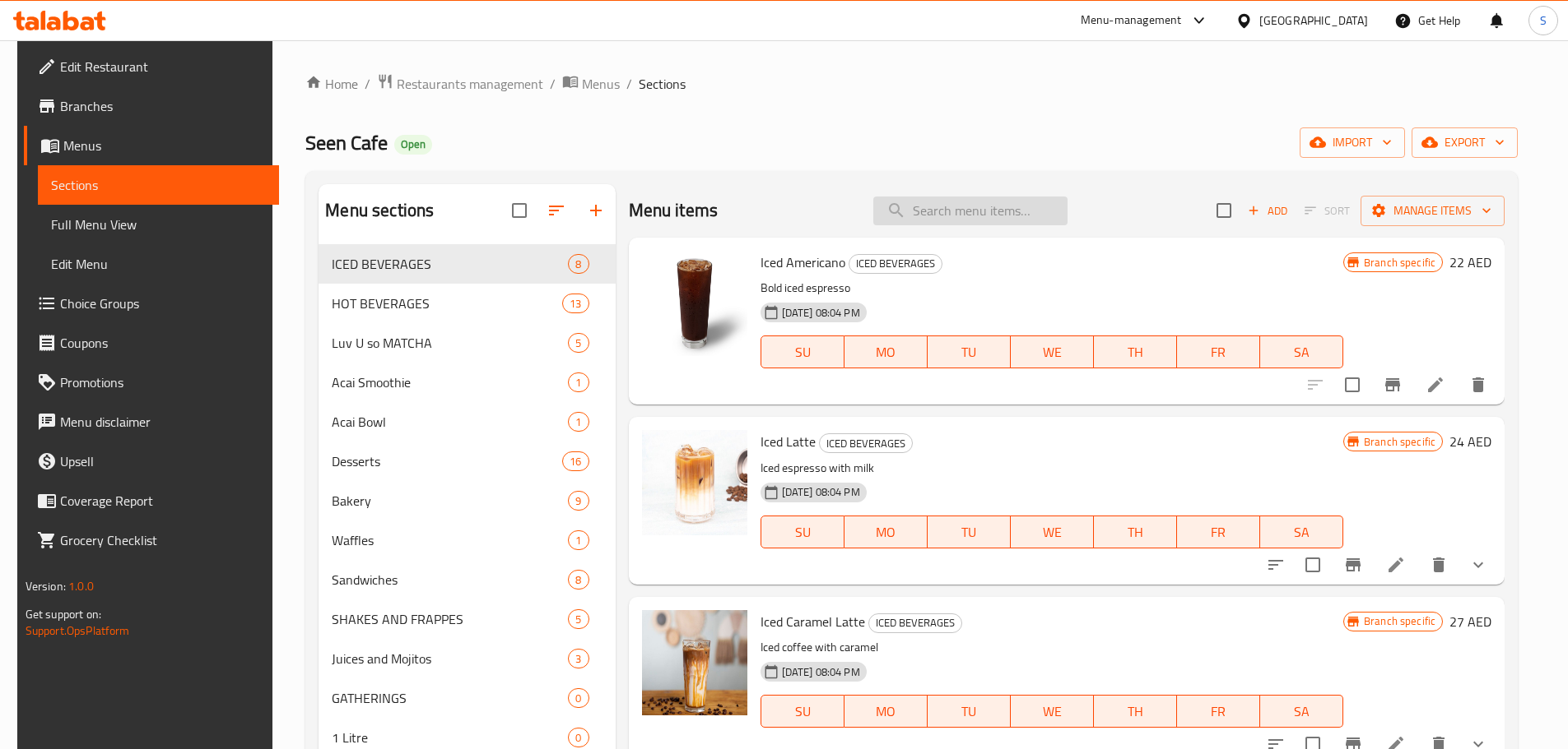
click at [927, 197] on input "search" at bounding box center [970, 211] width 194 height 28
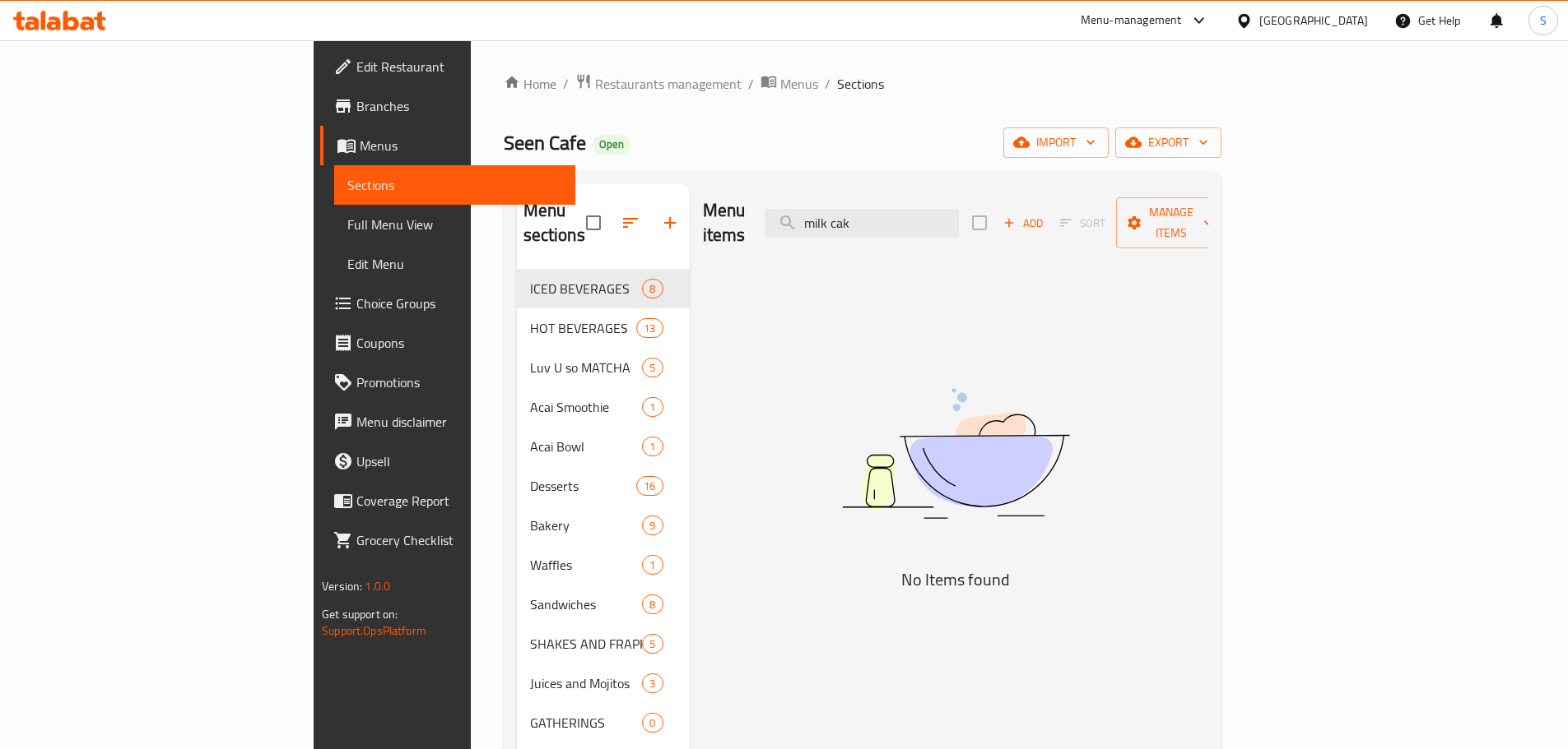
type input "milk cake"
type input "four"
click at [91, 29] on icon at bounding box center [87, 23] width 14 height 14
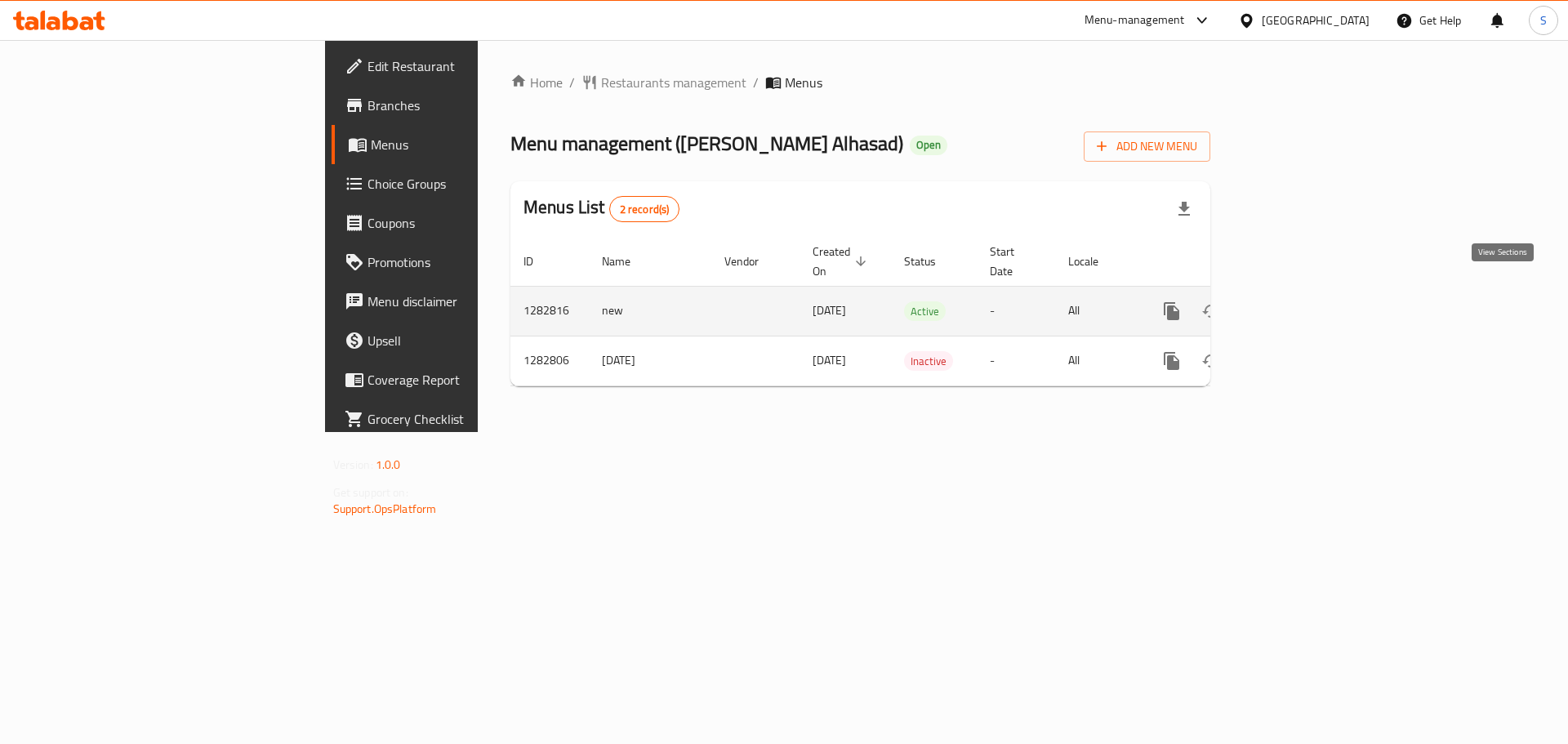
click at [1309, 292] on link "enhanced table" at bounding box center [1290, 311] width 39 height 40
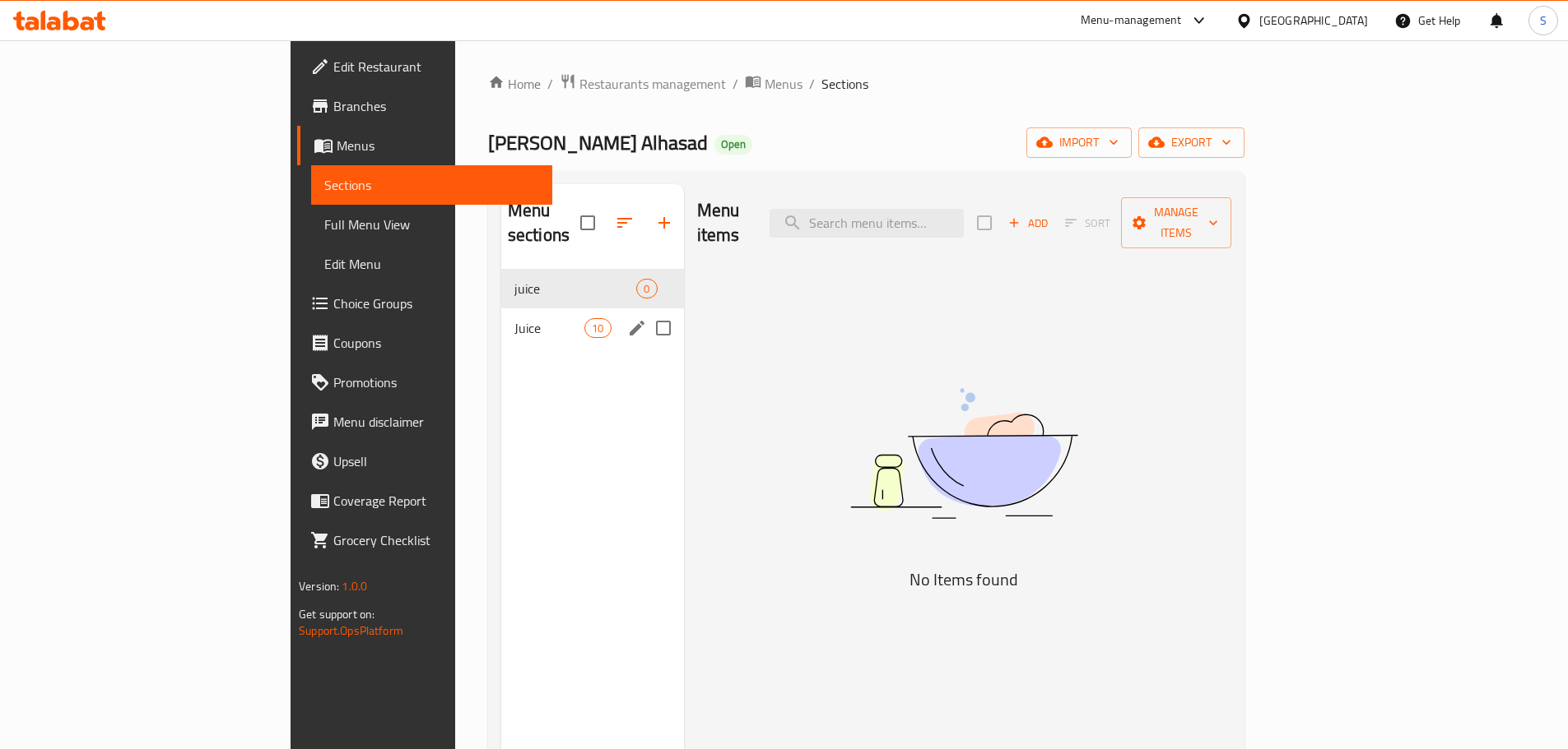
click at [501, 316] on div "Juice 10" at bounding box center [592, 329] width 183 height 40
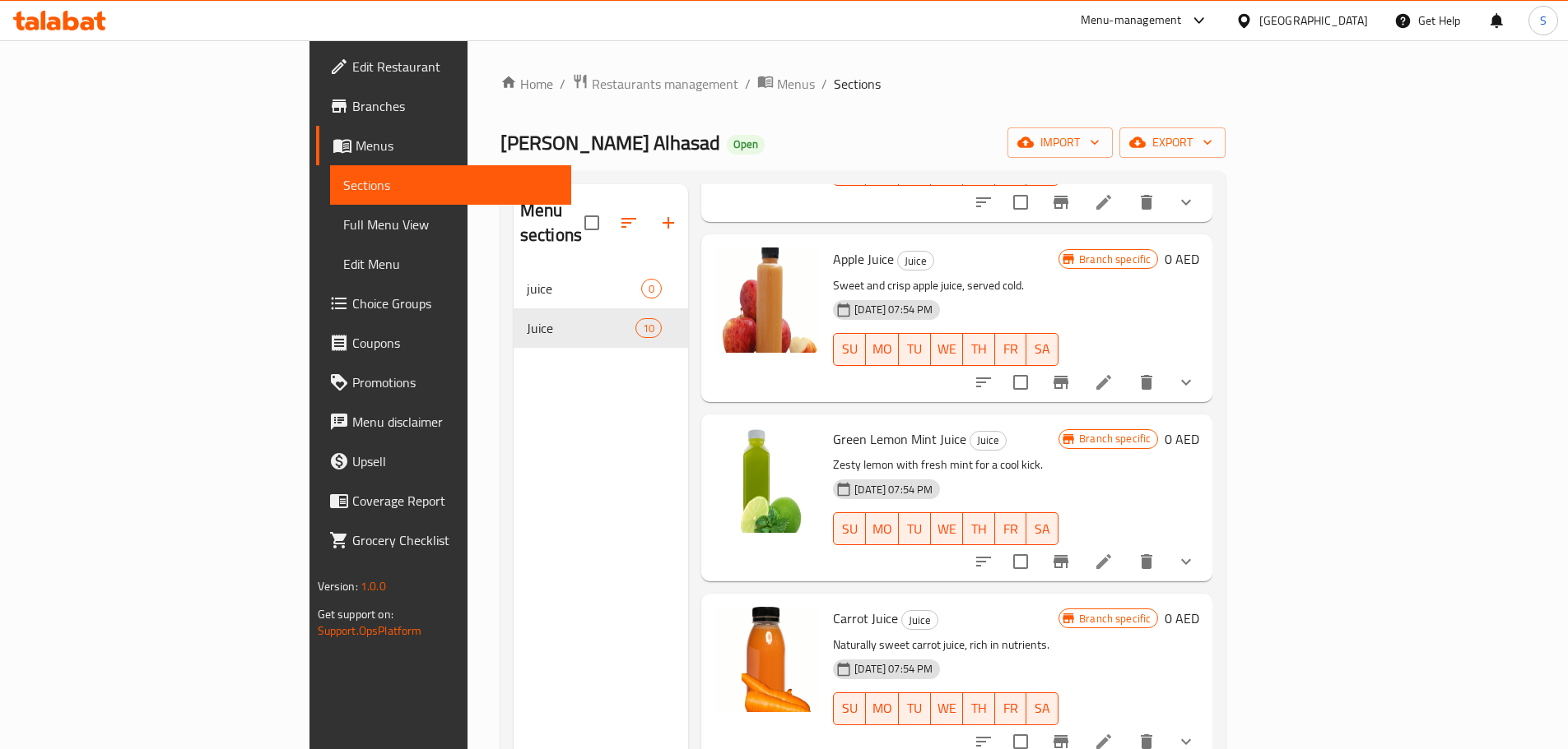
scroll to position [1089, 0]
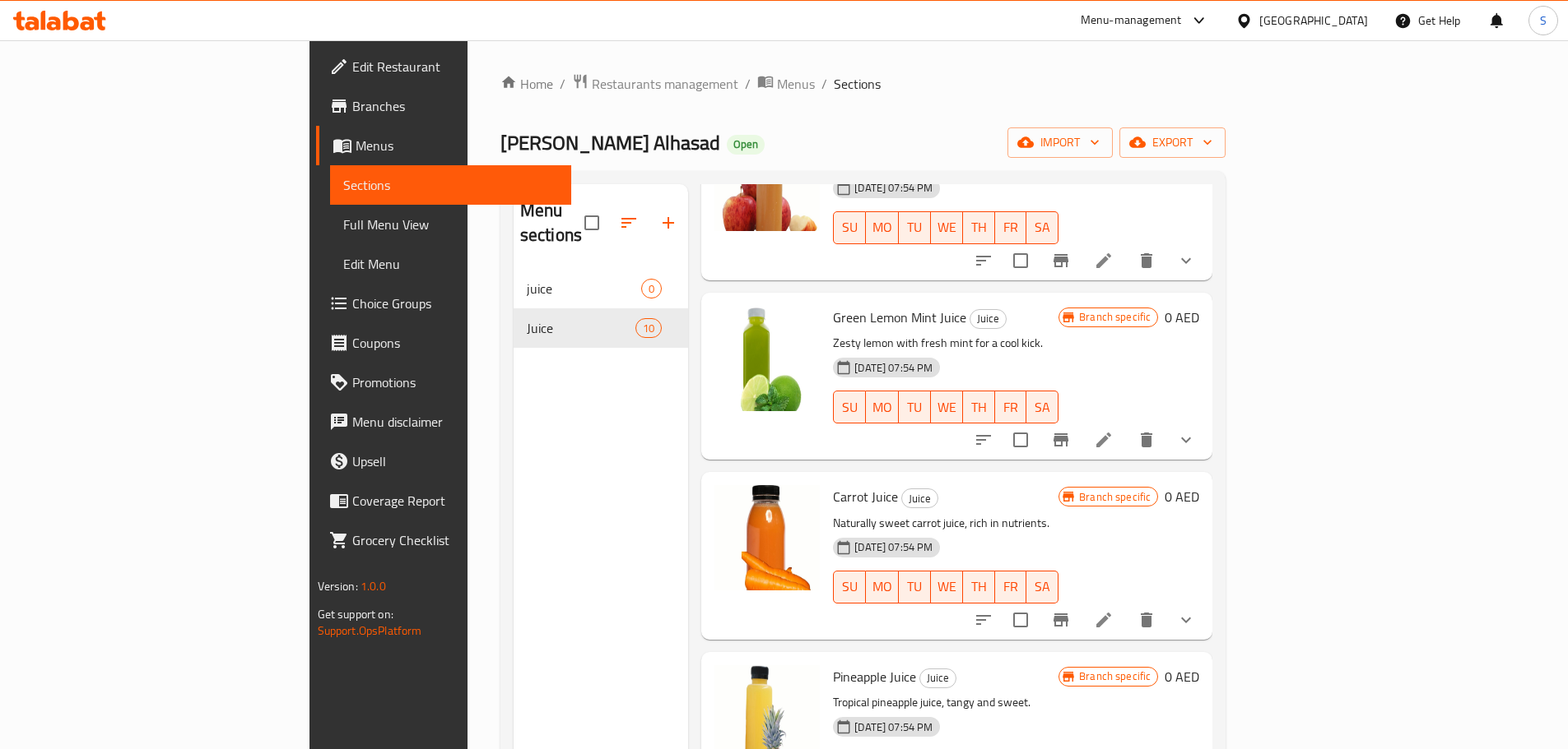
click at [297, 41] on ul "Edit Restaurant Branches Menus Sections Full Menu View Edit Menu Choice Groups …" at bounding box center [434, 304] width 274 height 526
click at [45, 27] on icon at bounding box center [43, 20] width 5 height 19
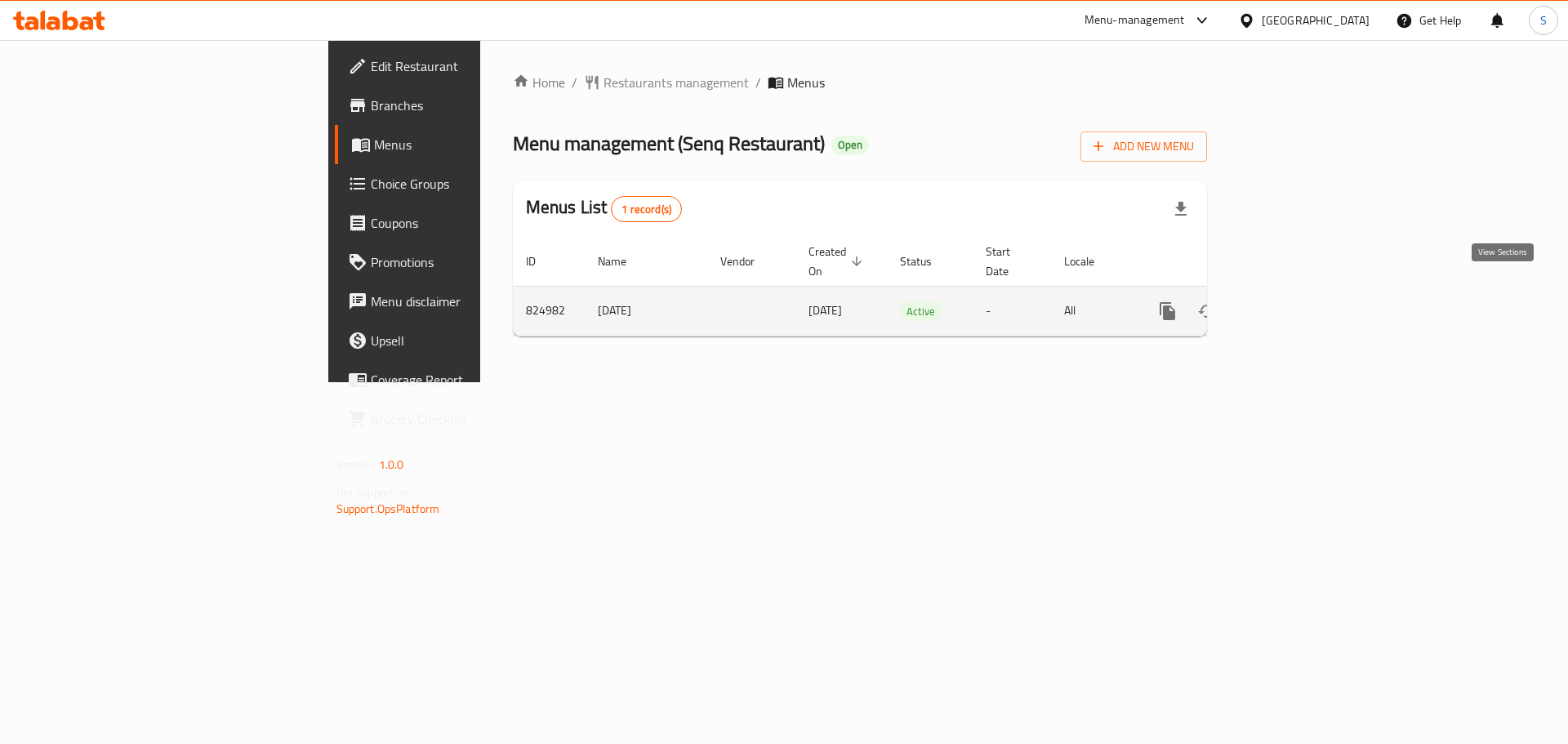
click at [1295, 301] on icon "enhanced table" at bounding box center [1285, 310] width 20 height 20
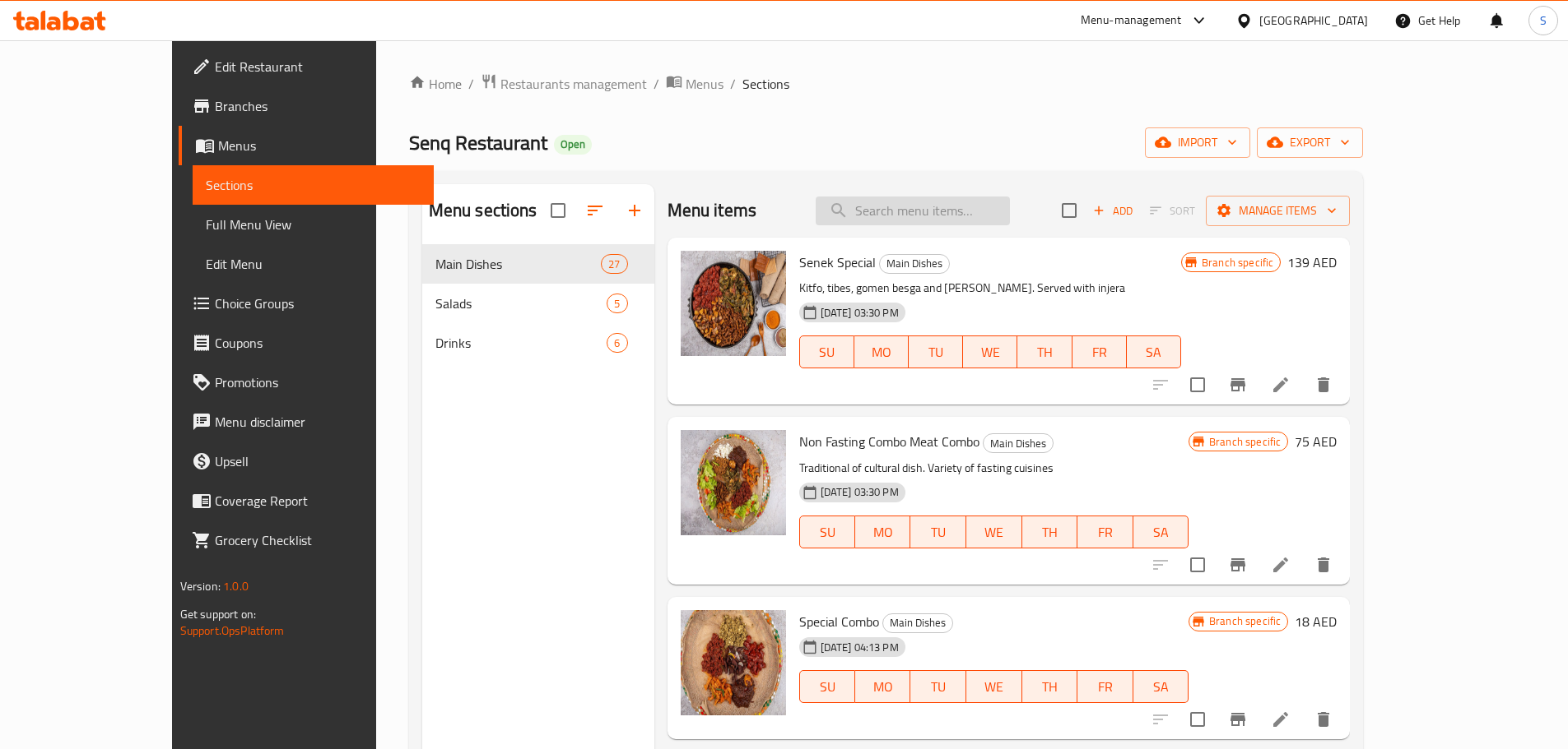
click at [936, 205] on input "search" at bounding box center [912, 211] width 194 height 28
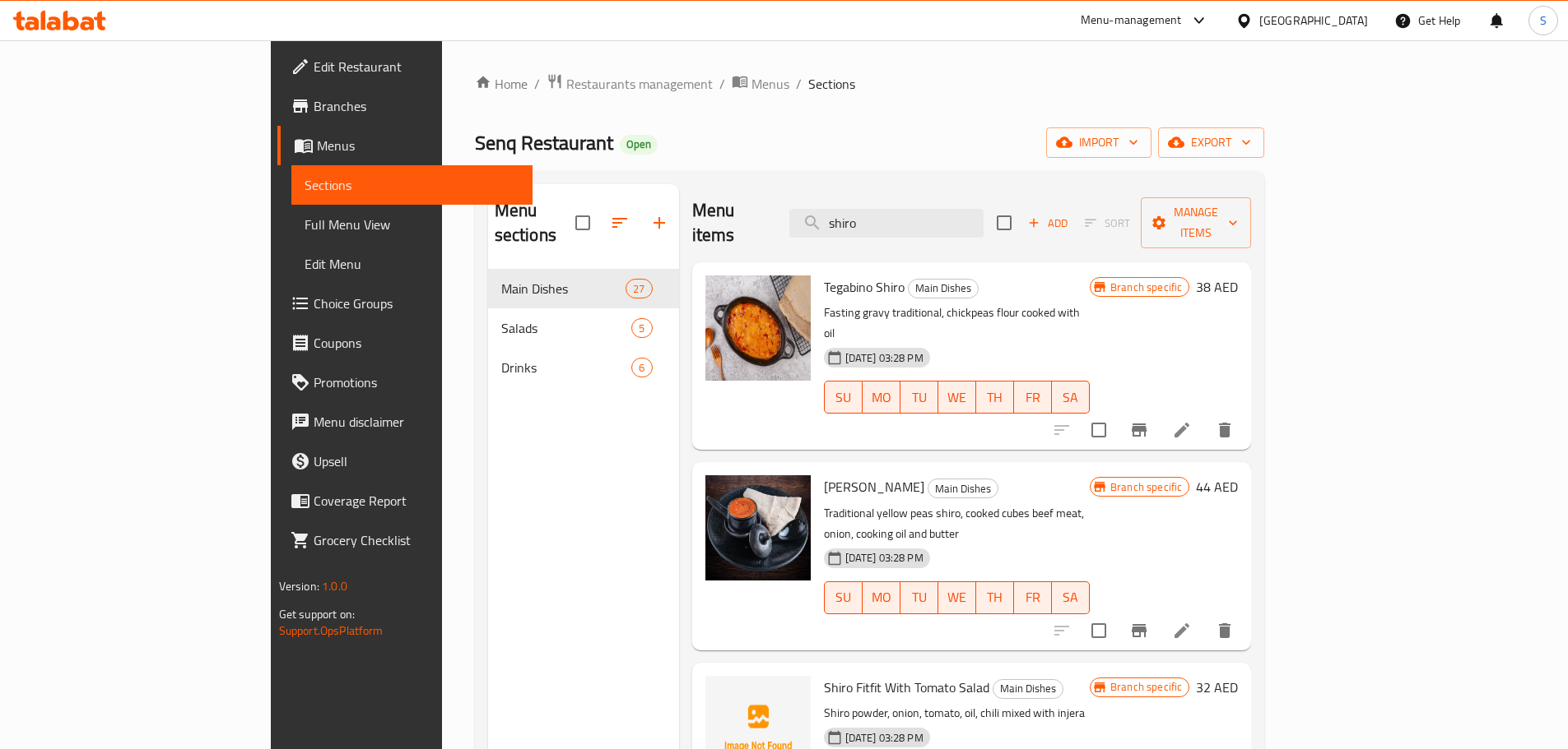
type input "shiro"
click at [51, 20] on icon at bounding box center [54, 23] width 14 height 14
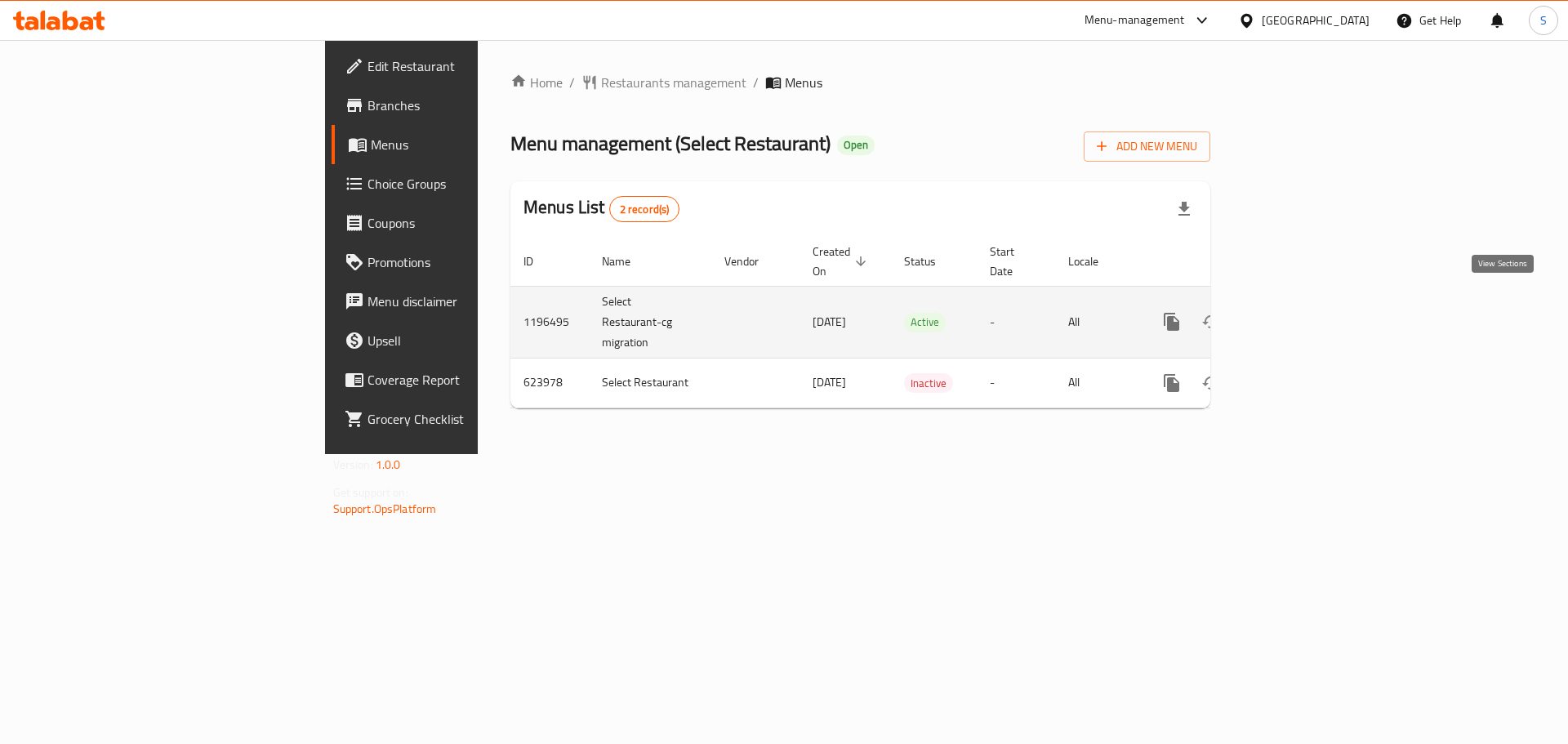
click at [1309, 305] on link "enhanced table" at bounding box center [1290, 322] width 39 height 40
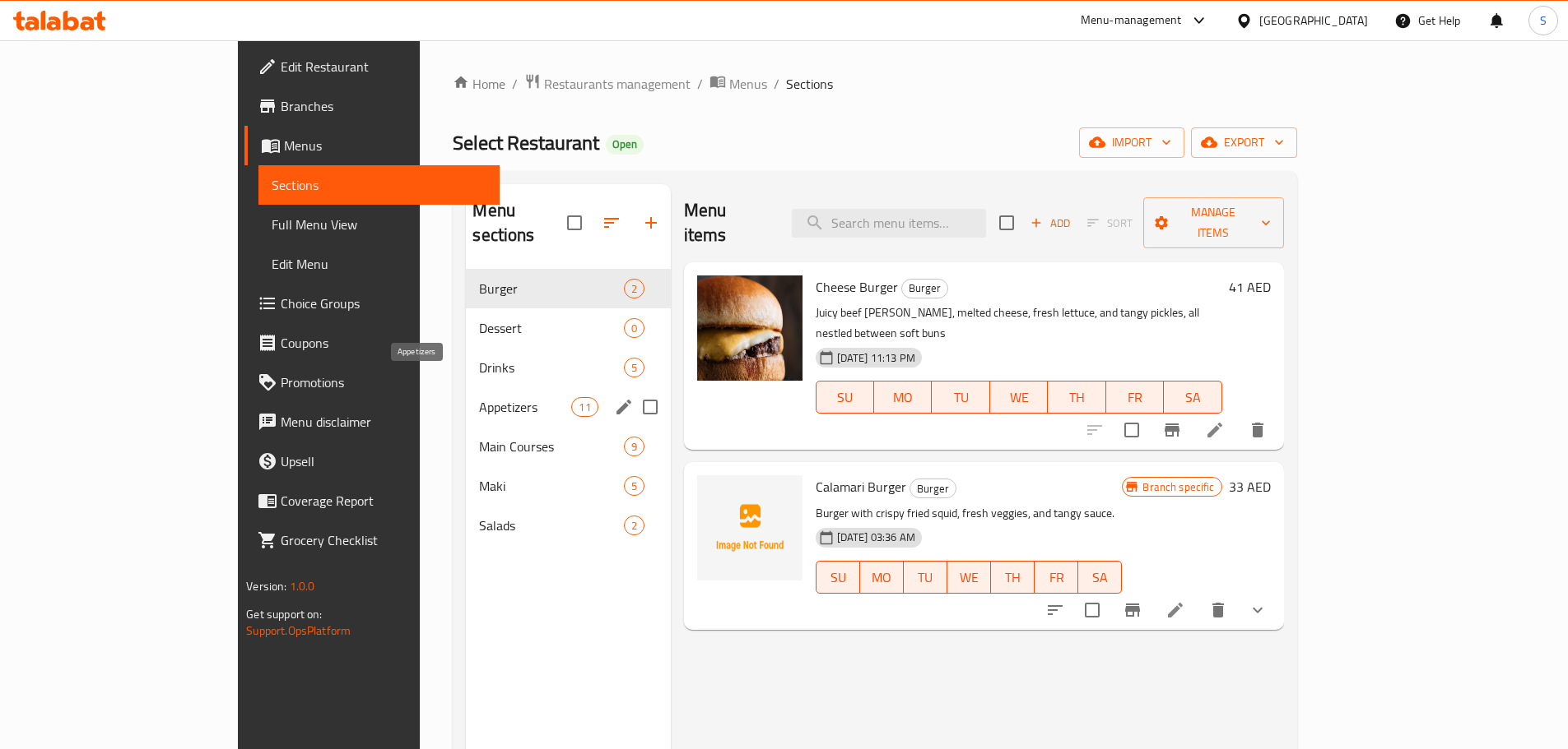
click at [478, 398] on span "Appetizers" at bounding box center [524, 407] width 92 height 20
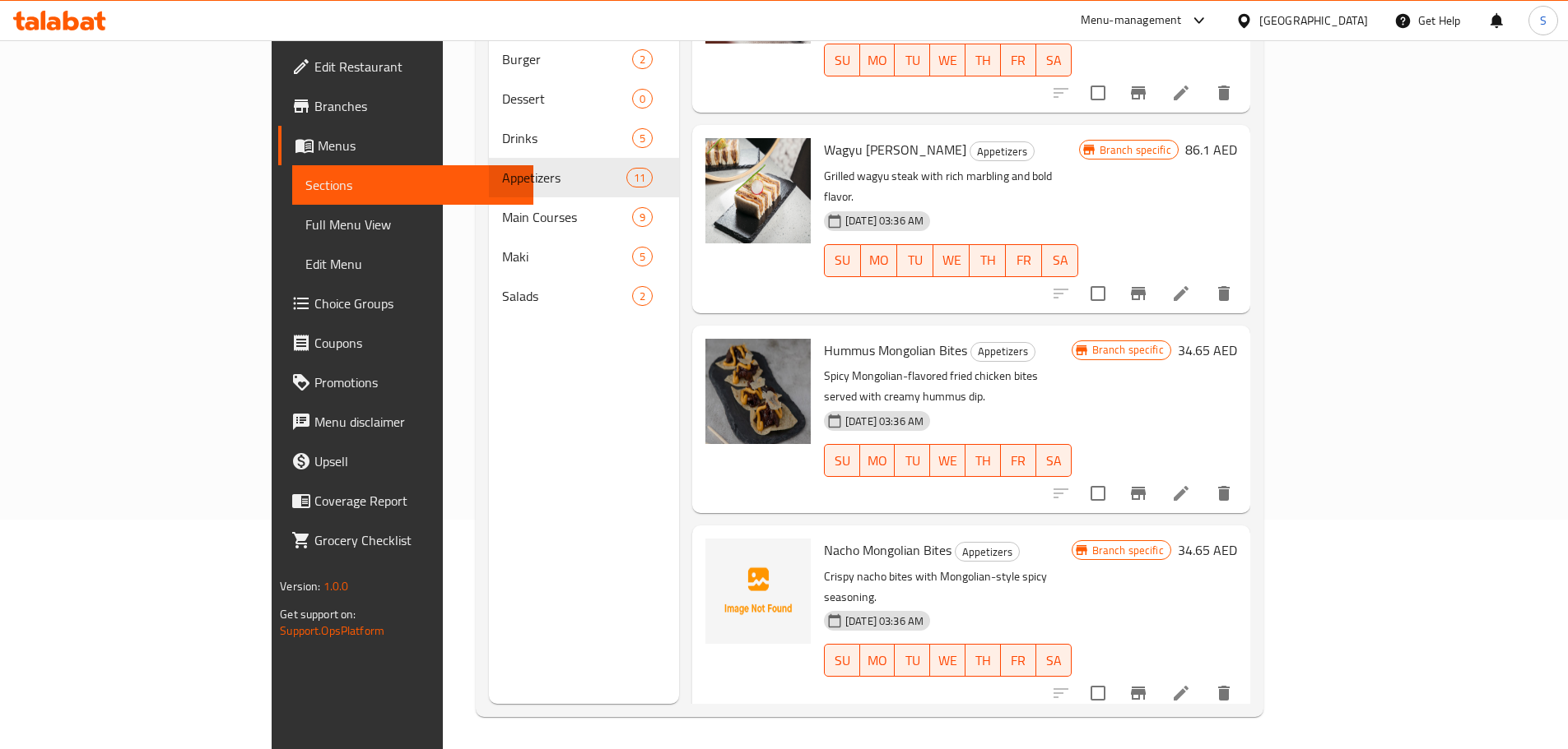
scroll to position [230, 0]
